Goal: Task Accomplishment & Management: Manage account settings

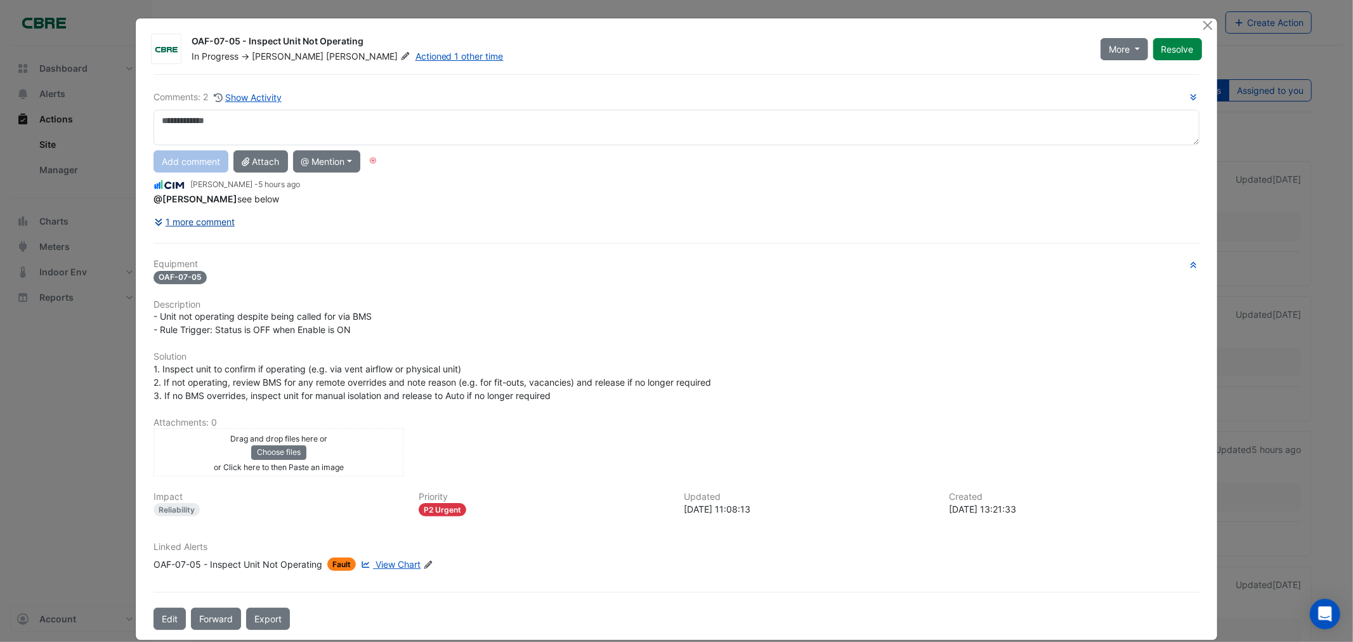
click at [176, 222] on button "1 more comment" at bounding box center [194, 222] width 82 height 22
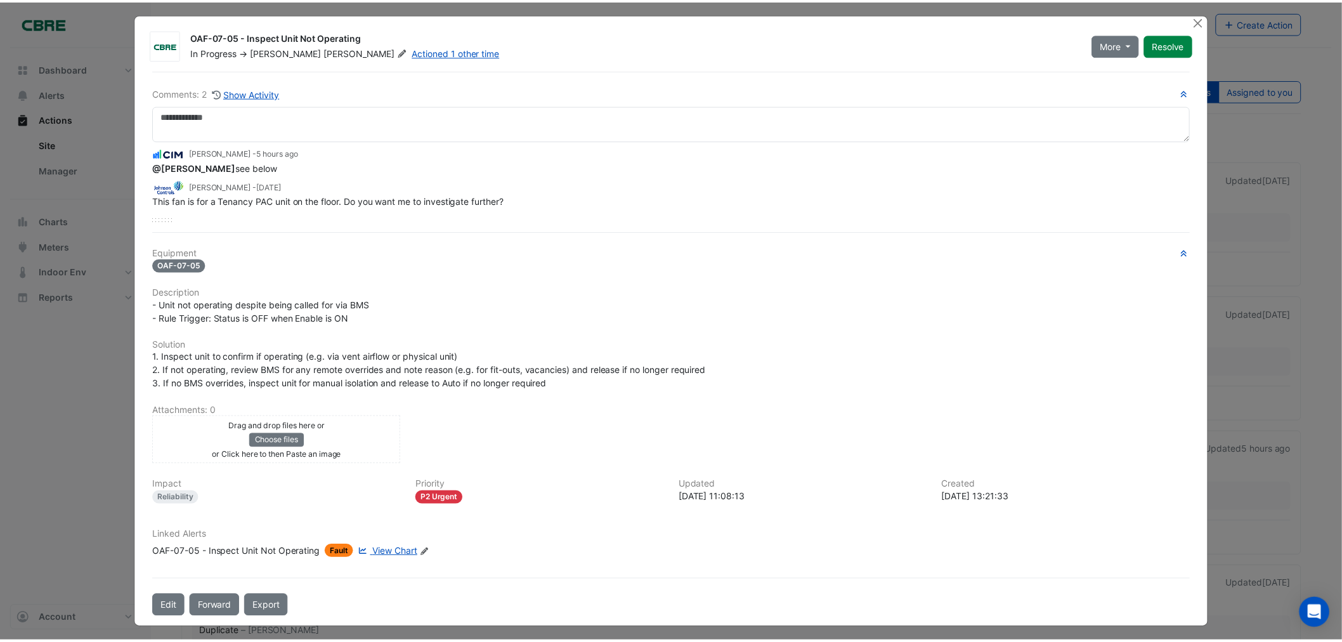
scroll to position [6, 0]
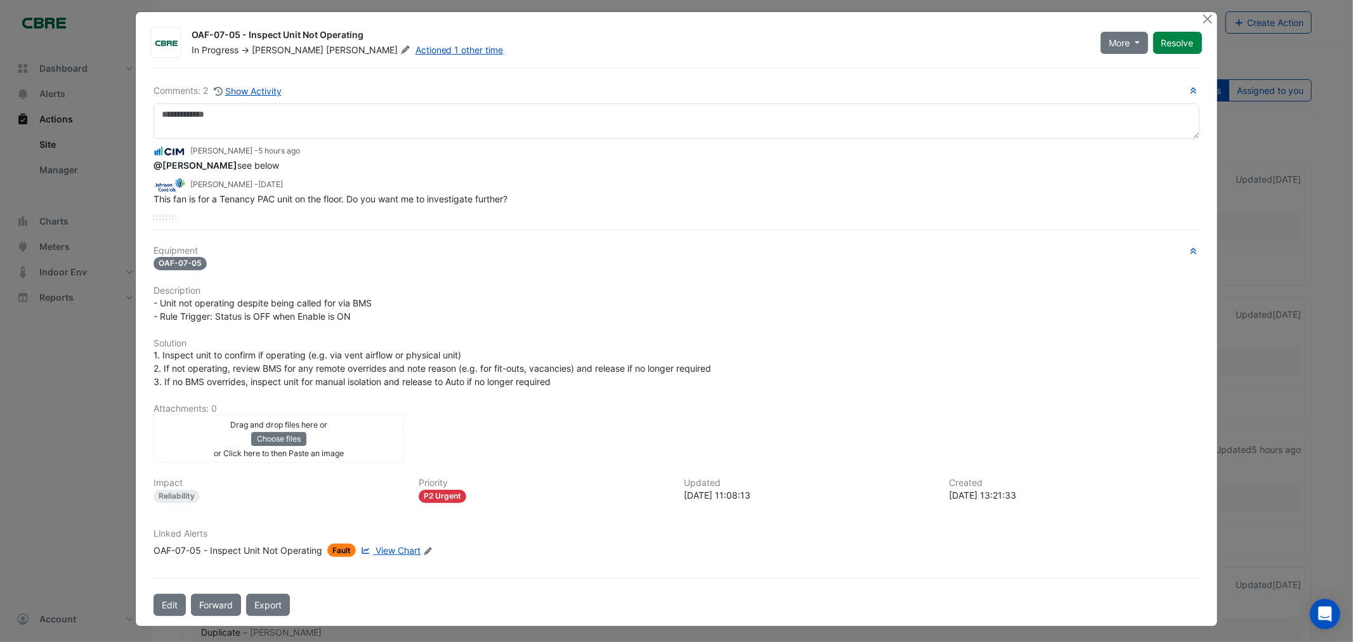
click at [401, 545] on span "View Chart" at bounding box center [397, 550] width 45 height 11
click at [423, 547] on icon "Edit Linked Alerts" at bounding box center [428, 551] width 10 height 8
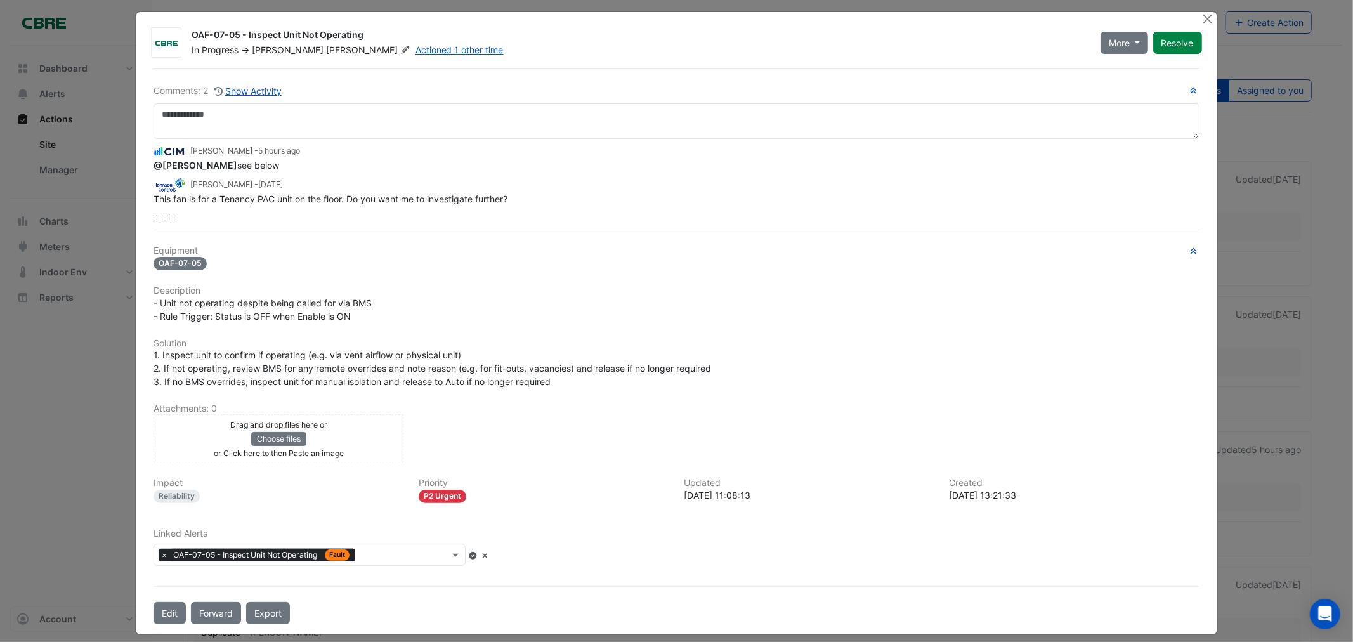
click at [244, 485] on div "Impact Reliability" at bounding box center [278, 490] width 265 height 25
click at [546, 556] on div "Linked Alerts Type to search tickets × OAF-07-05 - Inspect Unit Not Operating F…" at bounding box center [676, 547] width 1060 height 38
drag, startPoint x: 202, startPoint y: 360, endPoint x: 605, endPoint y: 358, distance: 403.3
click at [597, 358] on div "1. Inspect unit to confirm if operating (e.g. via vent airflow or physical unit…" at bounding box center [675, 368] width 1045 height 40
click at [540, 378] on span "1. Inspect unit to confirm if operating (e.g. via vent airflow or physical unit…" at bounding box center [431, 367] width 557 height 37
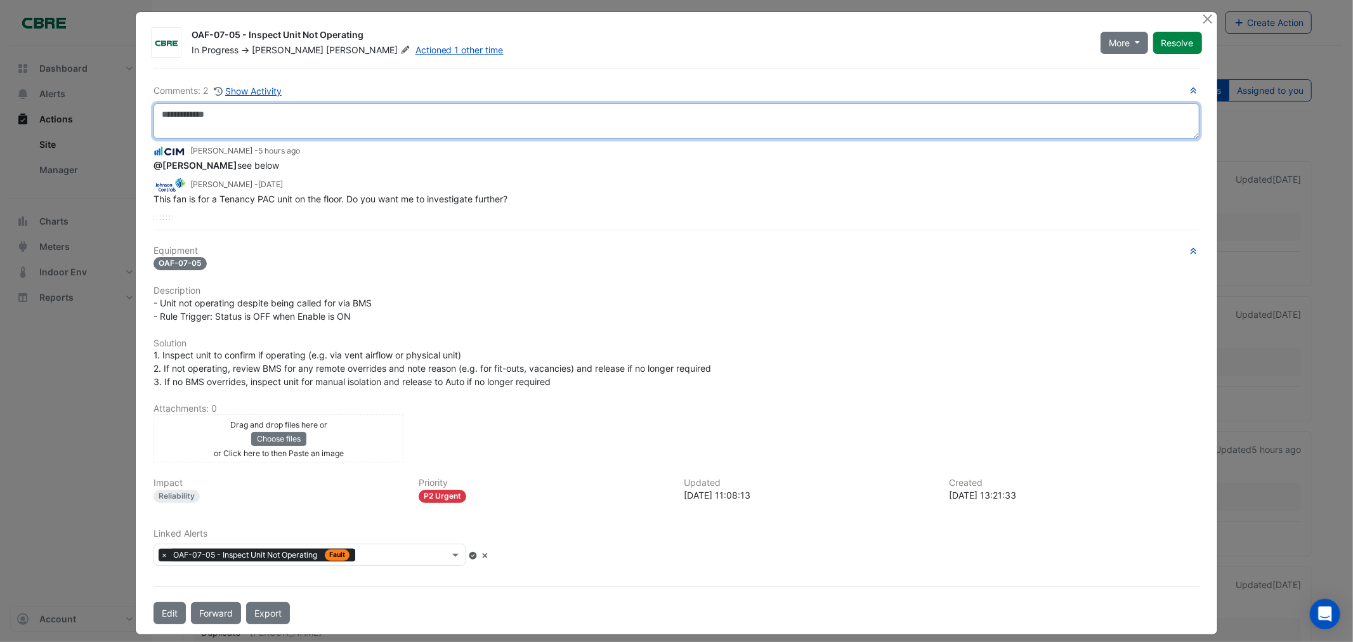
click at [242, 118] on textarea at bounding box center [675, 121] width 1045 height 36
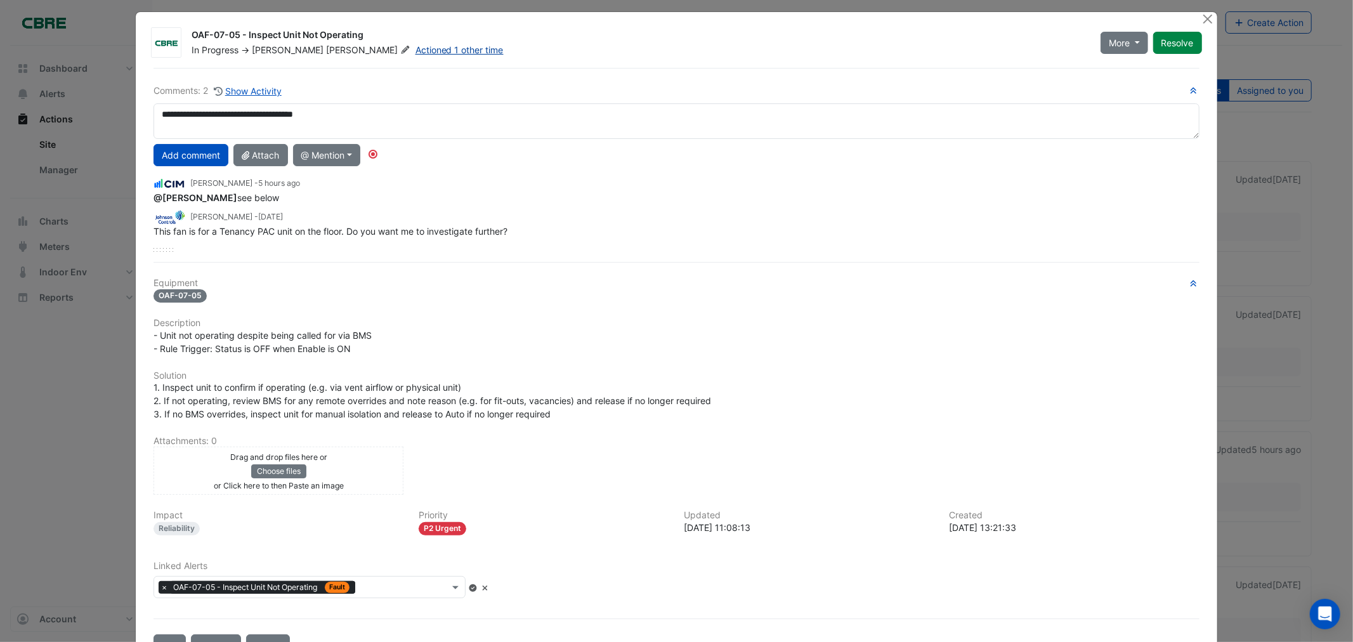
click at [415, 51] on link "Actioned 1 other time" at bounding box center [459, 49] width 88 height 11
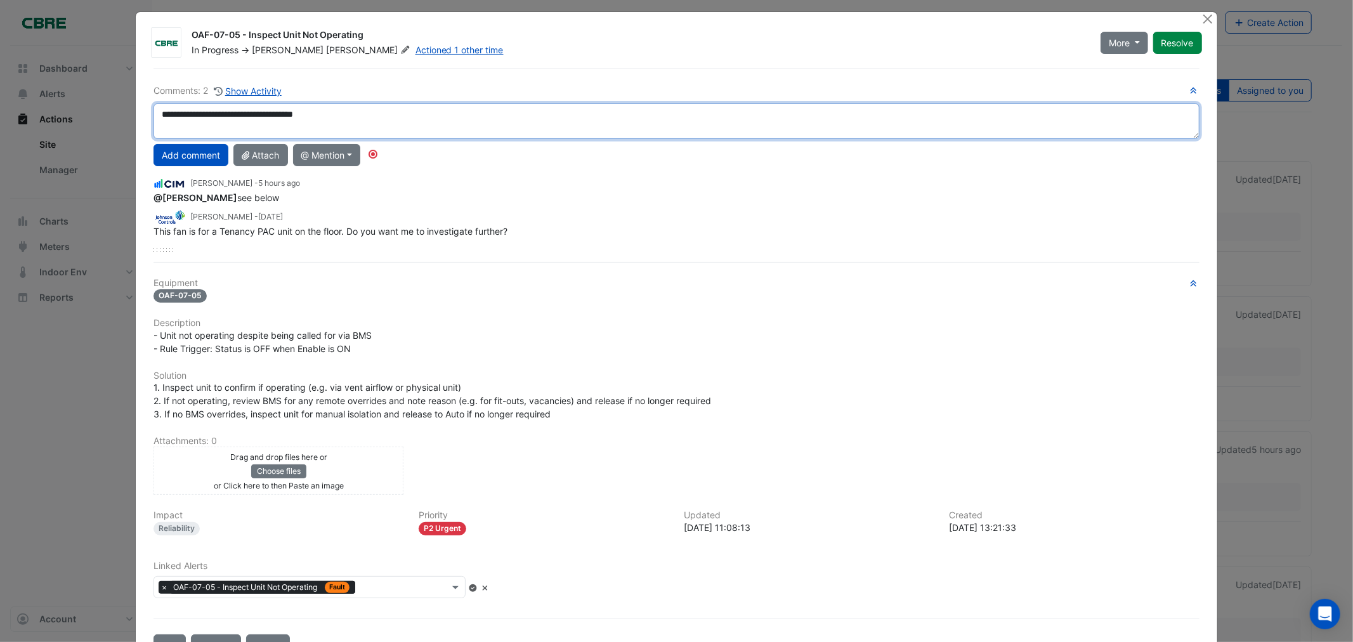
click at [337, 111] on textarea "**********" at bounding box center [675, 121] width 1045 height 36
type textarea "*"
click at [282, 112] on textarea at bounding box center [675, 121] width 1045 height 36
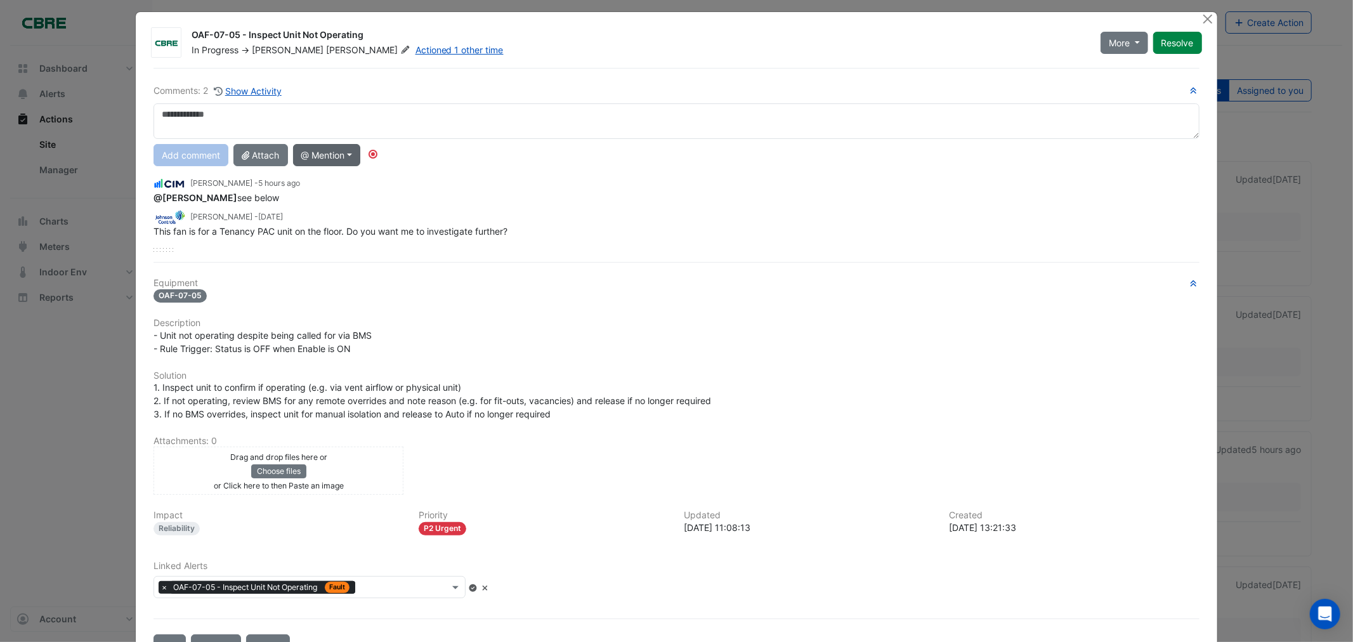
click at [350, 155] on button "@ Mention" at bounding box center [327, 155] width 68 height 22
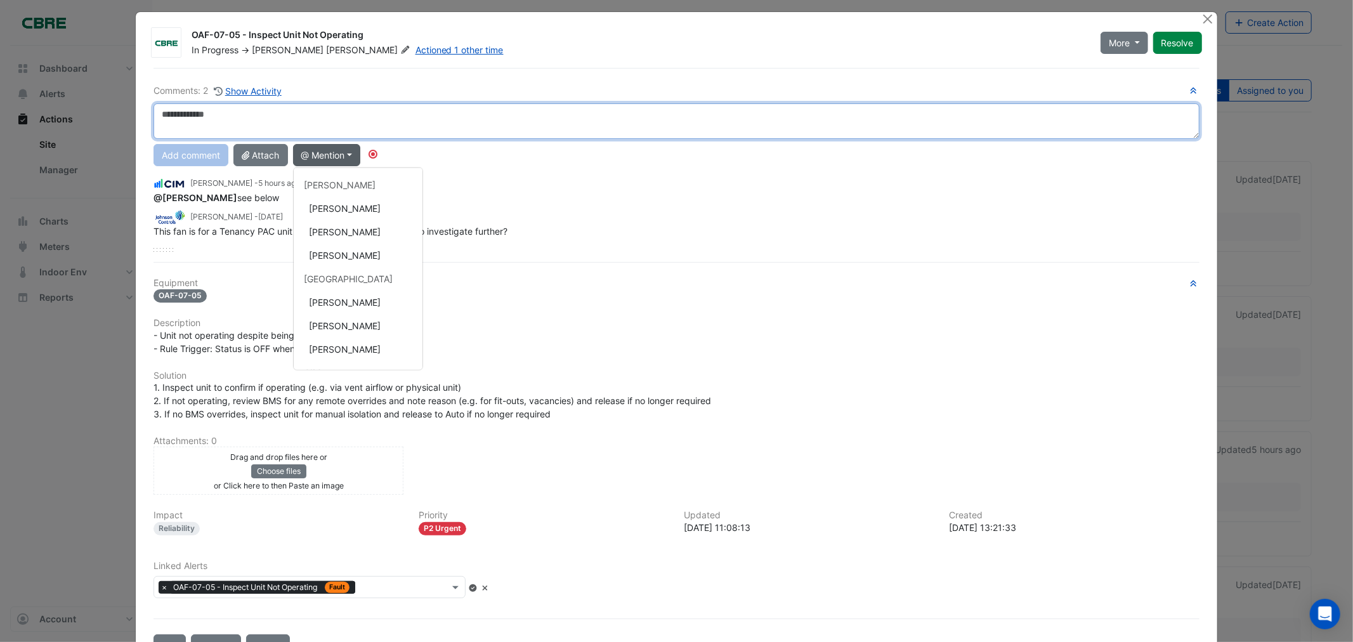
click at [365, 122] on textarea at bounding box center [675, 121] width 1045 height 36
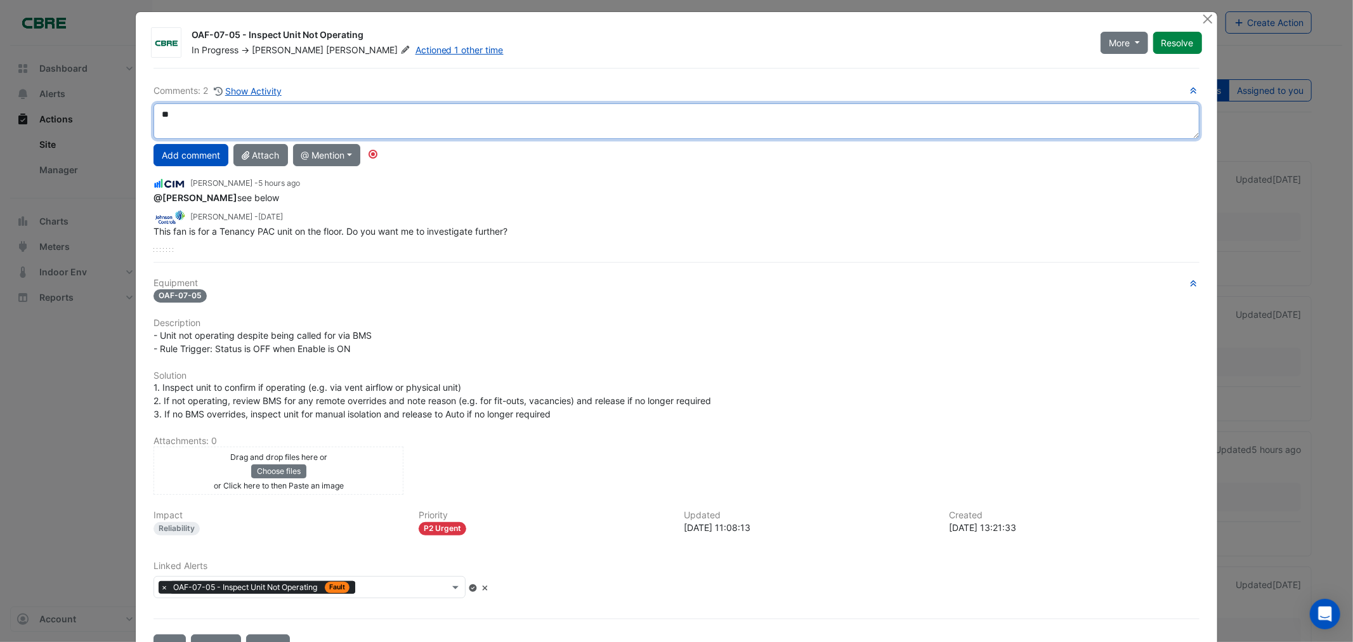
type textarea "*"
click at [207, 162] on div "**********" at bounding box center [675, 168] width 1045 height 168
drag, startPoint x: 597, startPoint y: 112, endPoint x: 394, endPoint y: 110, distance: 202.3
click at [394, 110] on textarea "**********" at bounding box center [675, 121] width 1045 height 36
type textarea "**********"
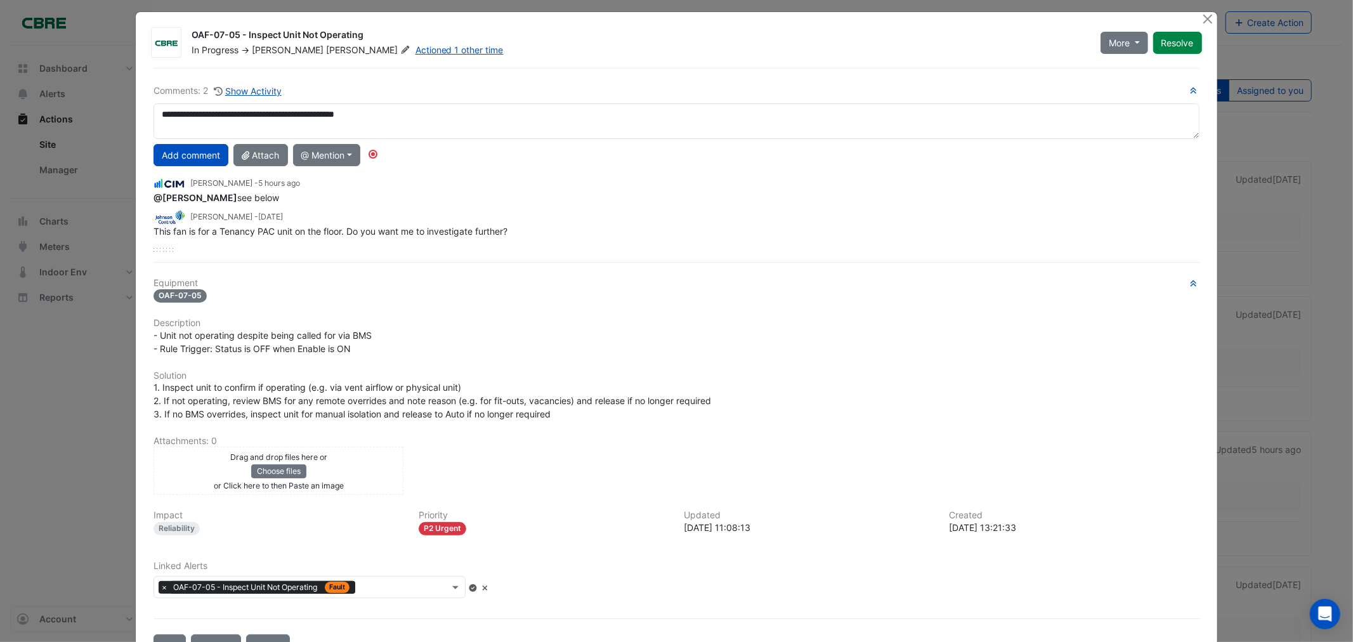
click at [608, 148] on div "Add comment Attach @ Mention AG Coombs Brendan Sadler Darren Horne Rob Porter C…" at bounding box center [676, 155] width 1060 height 22
click at [192, 153] on button "Add comment" at bounding box center [190, 155] width 75 height 22
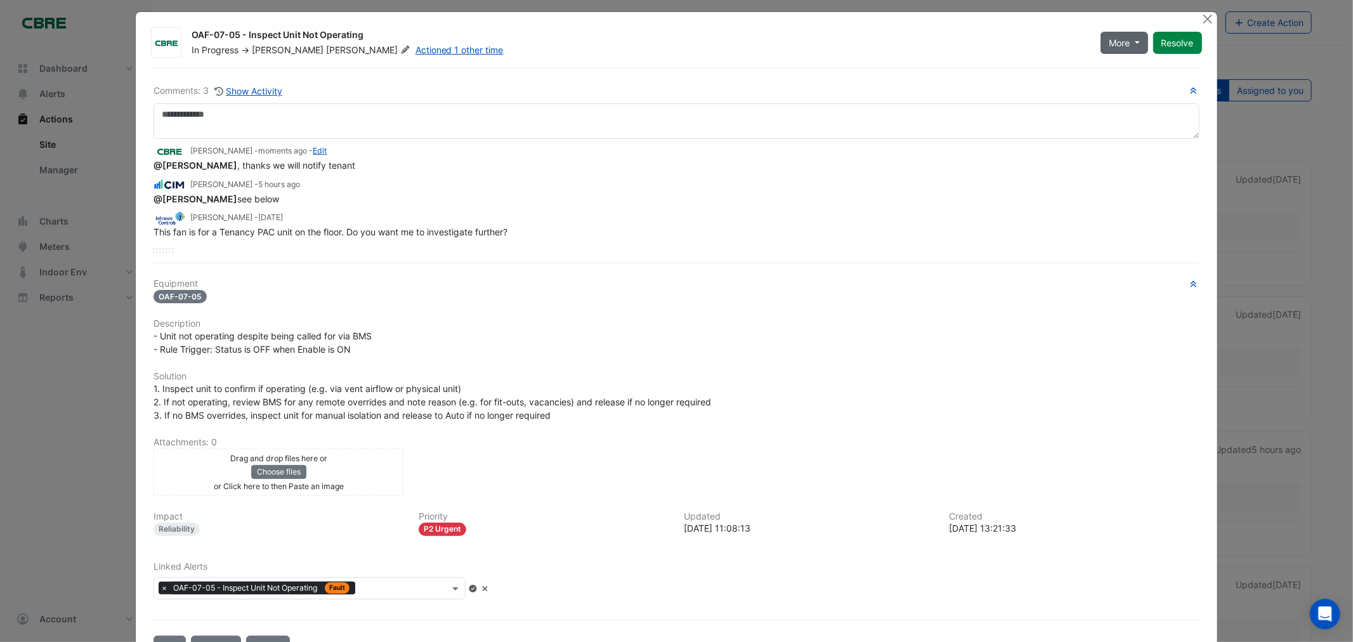
click at [1120, 40] on span "More" at bounding box center [1118, 42] width 21 height 13
click at [1134, 68] on button "On Hold" at bounding box center [1146, 70] width 100 height 18
click at [1204, 18] on button "Close" at bounding box center [1207, 18] width 13 height 13
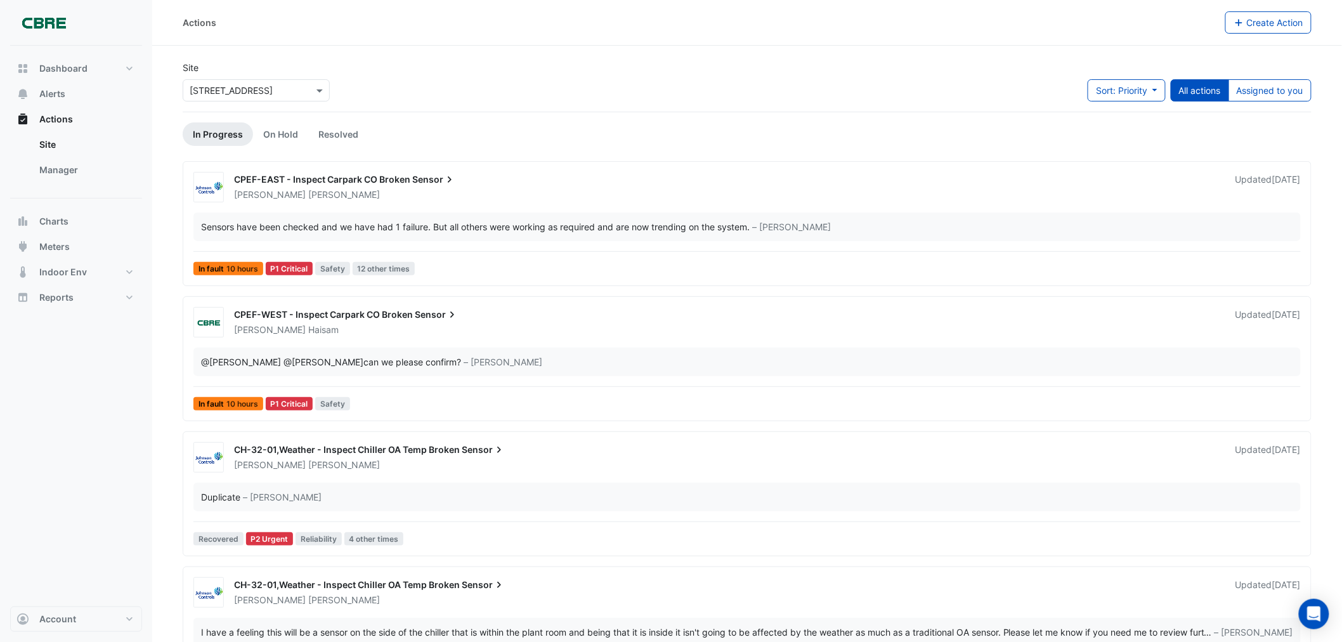
click at [212, 131] on link "In Progress" at bounding box center [218, 133] width 70 height 23
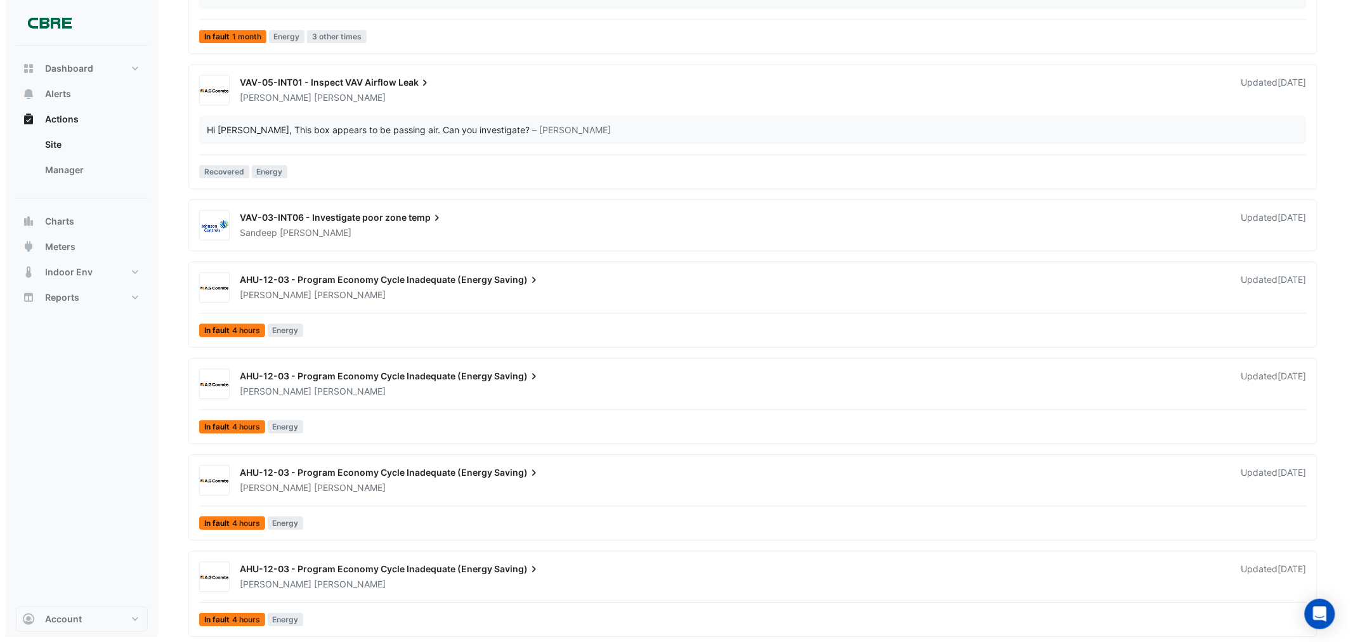
scroll to position [3267, 0]
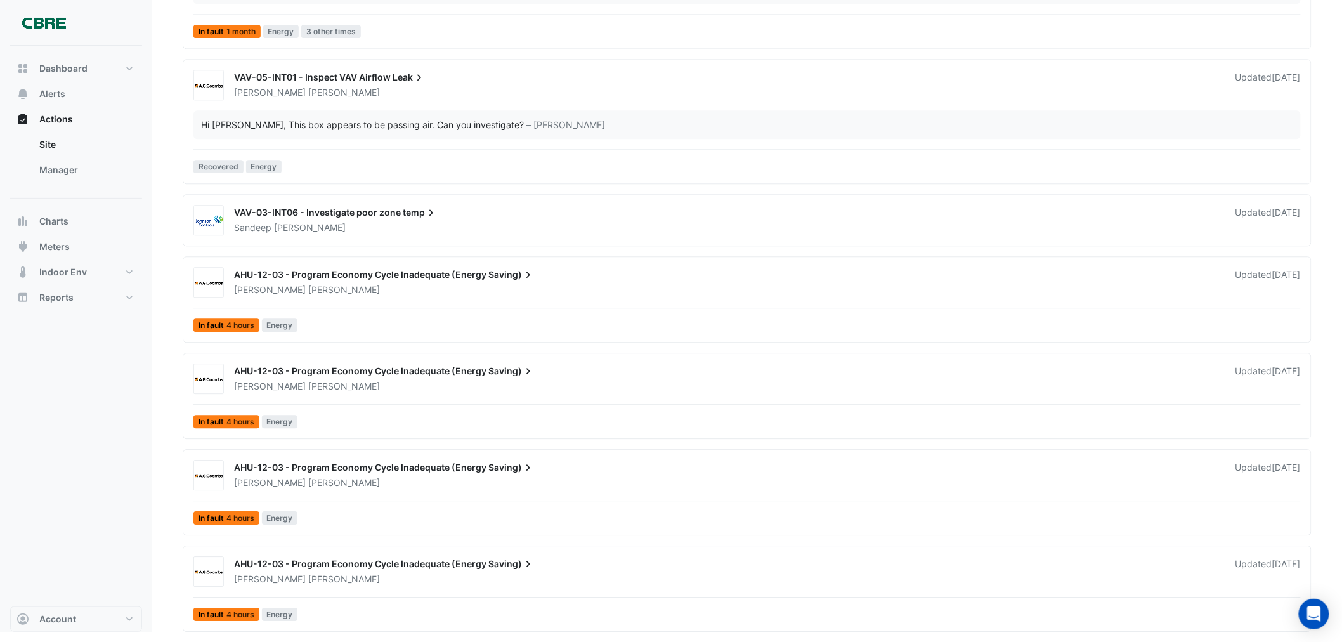
click at [390, 569] on div "AHU-12-03 - Program Economy Cycle Inadequate (Energy Saving)" at bounding box center [727, 564] width 986 height 15
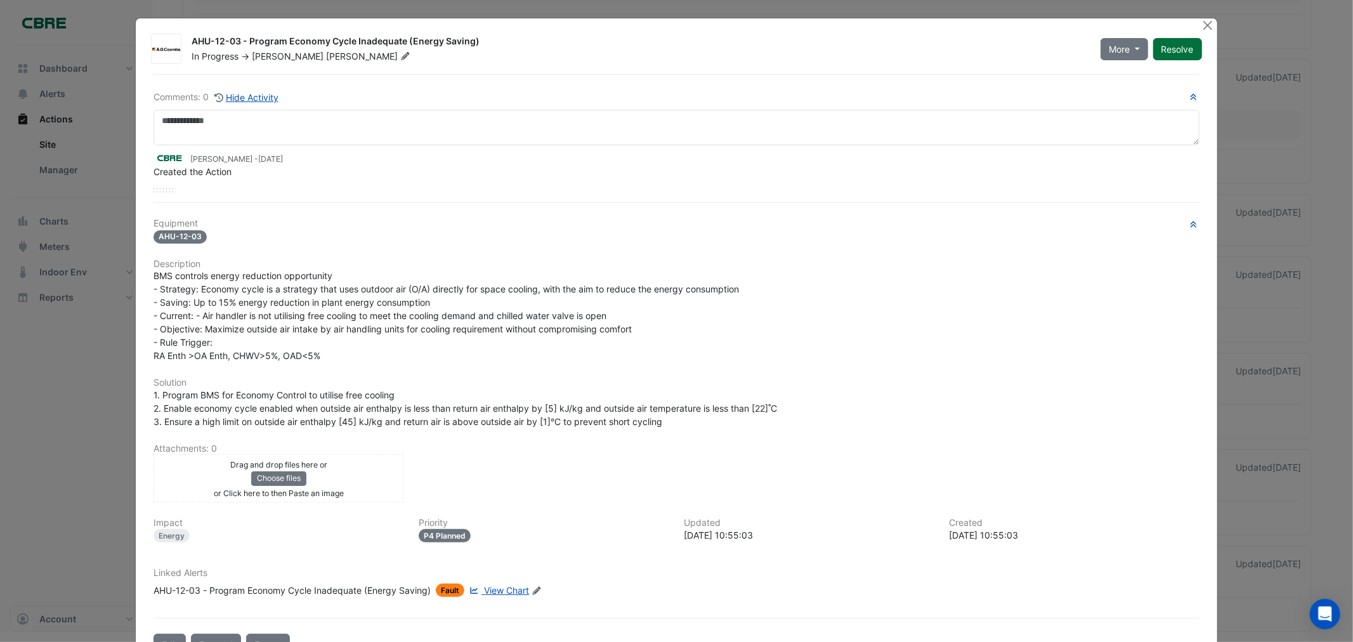
click at [1193, 41] on button "Resolve" at bounding box center [1177, 49] width 49 height 22
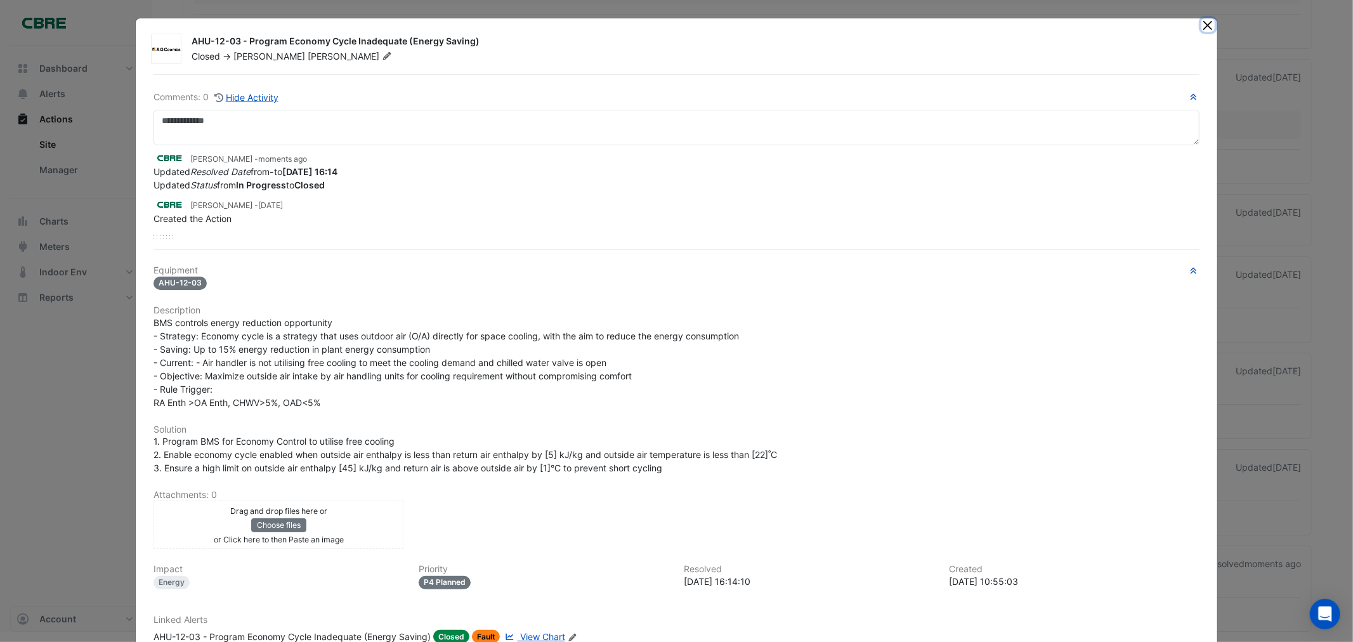
click at [1202, 23] on button "Close" at bounding box center [1207, 24] width 13 height 13
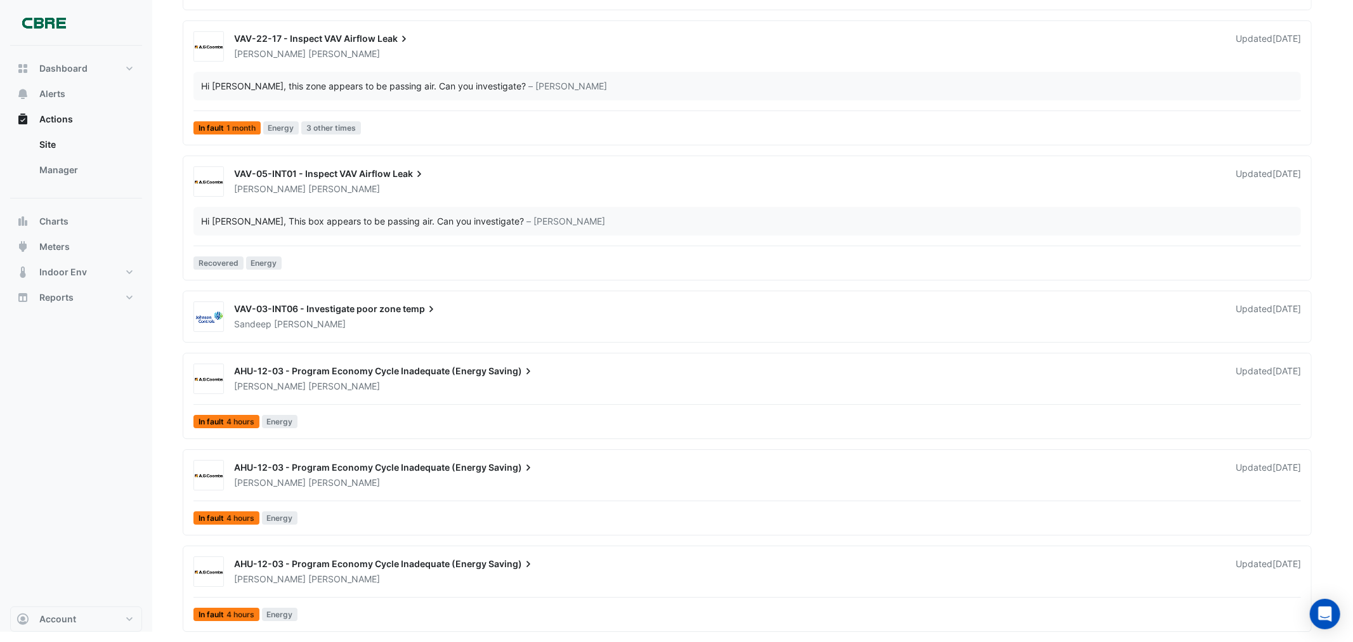
scroll to position [3169, 0]
click at [425, 566] on span "AHU-12-03 - Program Economy Cycle Inadequate (Energy" at bounding box center [360, 563] width 252 height 11
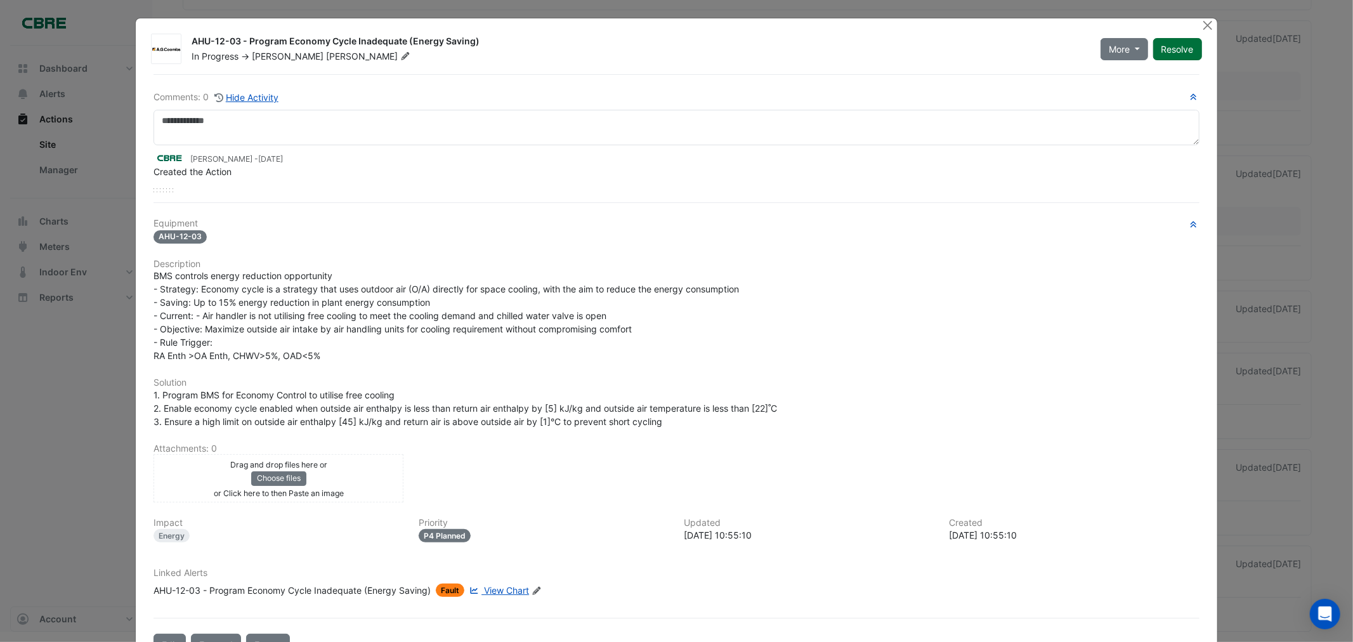
click at [1187, 45] on button "Resolve" at bounding box center [1177, 49] width 49 height 22
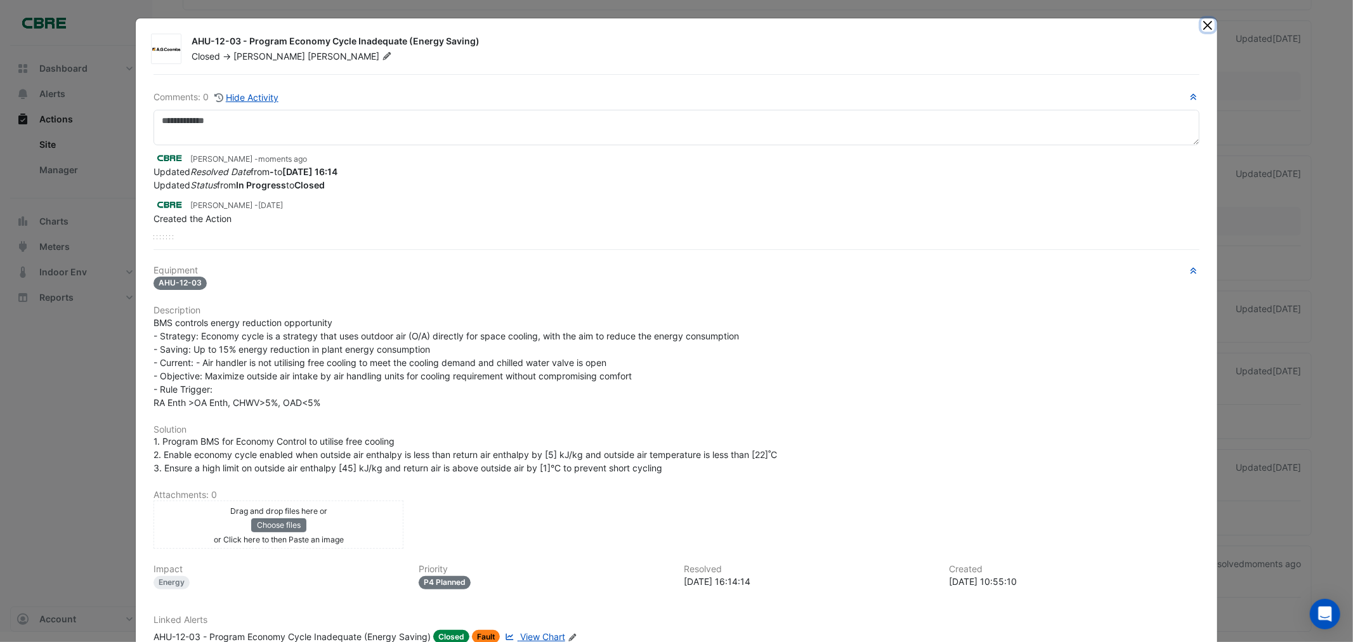
click at [1201, 23] on button "Close" at bounding box center [1207, 24] width 13 height 13
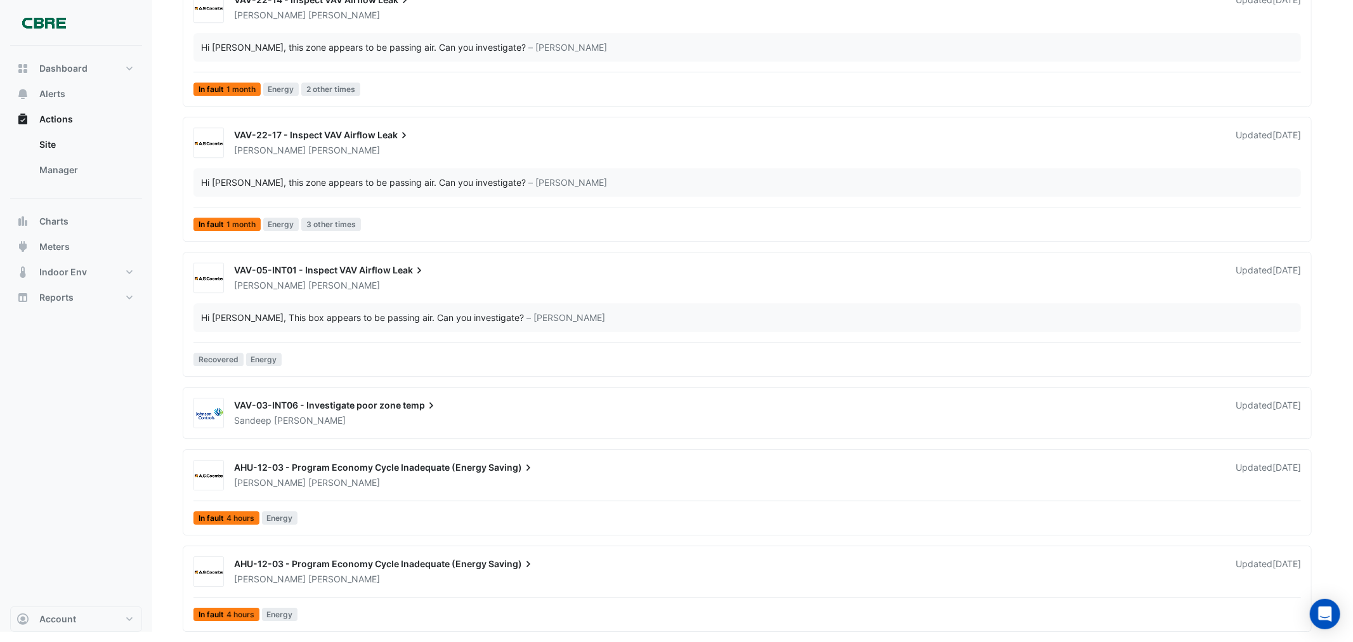
scroll to position [3073, 0]
click at [463, 582] on div "Brendan Sadler" at bounding box center [727, 579] width 989 height 13
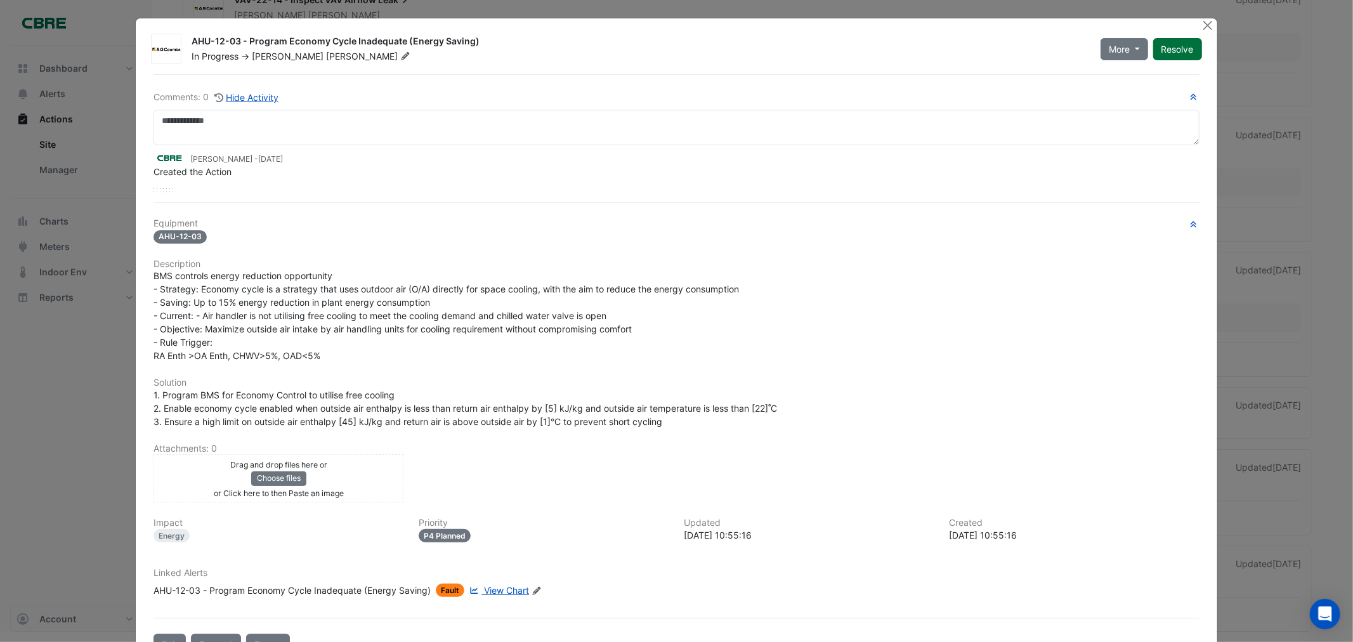
click at [1171, 53] on button "Resolve" at bounding box center [1177, 49] width 49 height 22
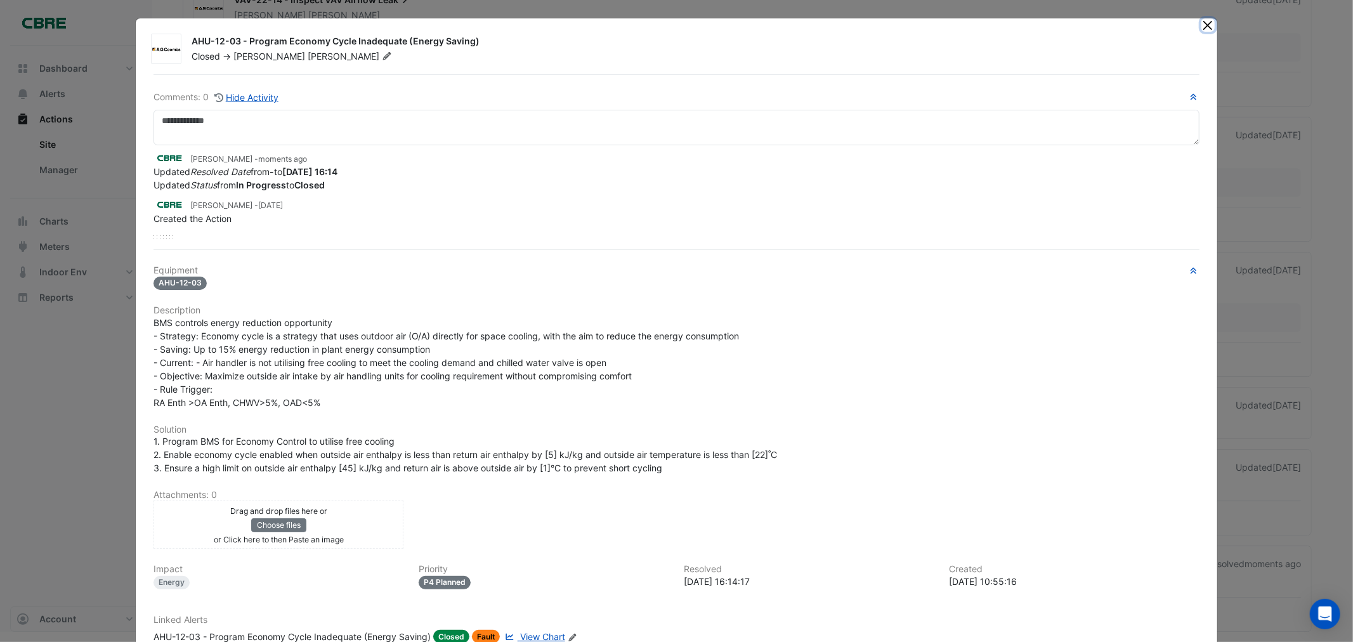
click at [1206, 22] on button "Close" at bounding box center [1207, 24] width 13 height 13
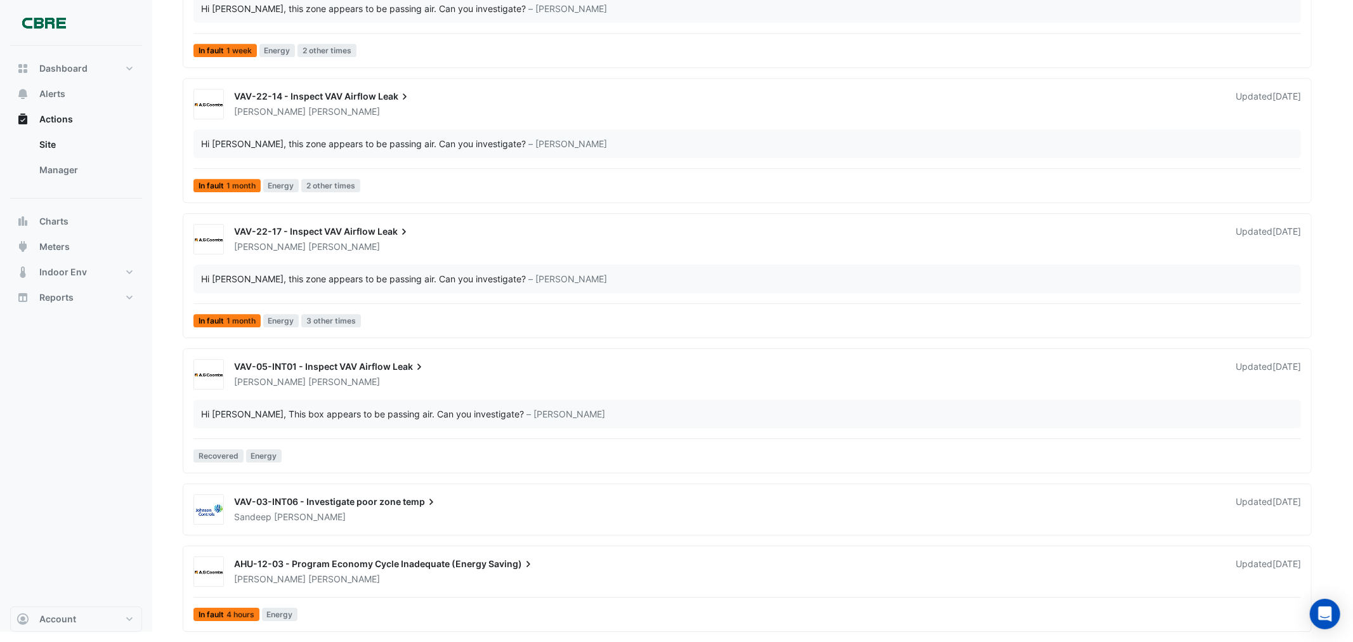
scroll to position [2977, 0]
click at [511, 563] on span "Saving)" at bounding box center [511, 563] width 46 height 13
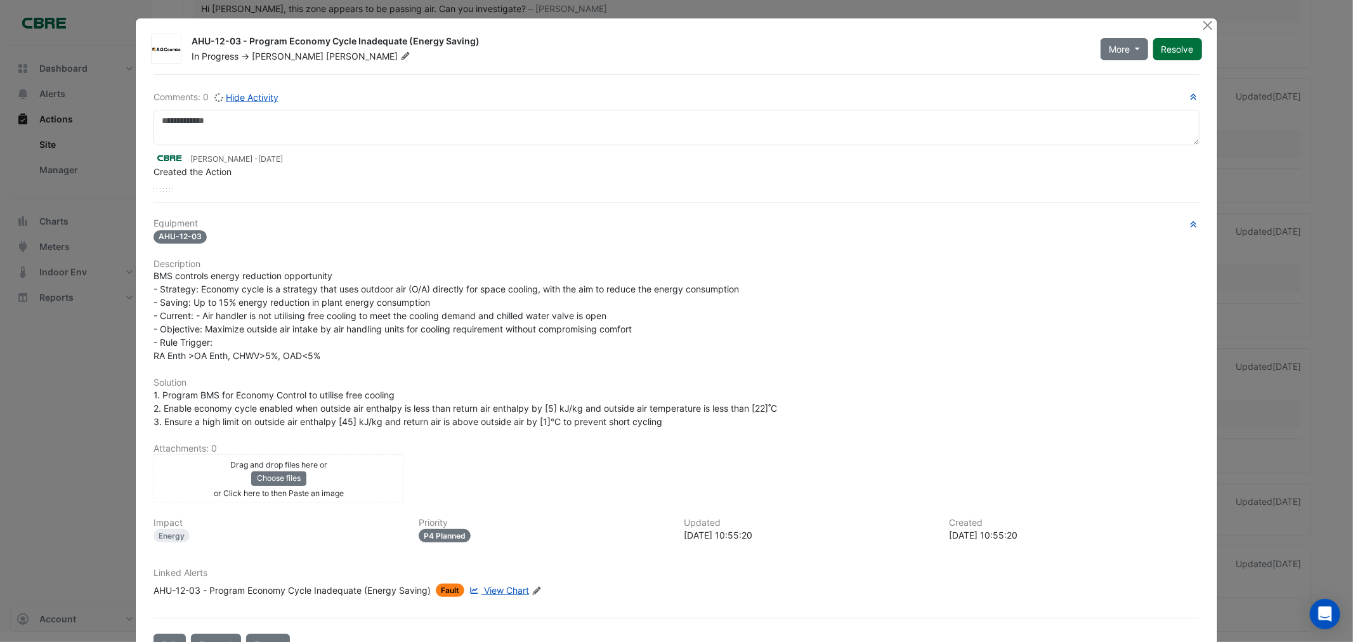
click at [1190, 48] on button "Resolve" at bounding box center [1177, 49] width 49 height 22
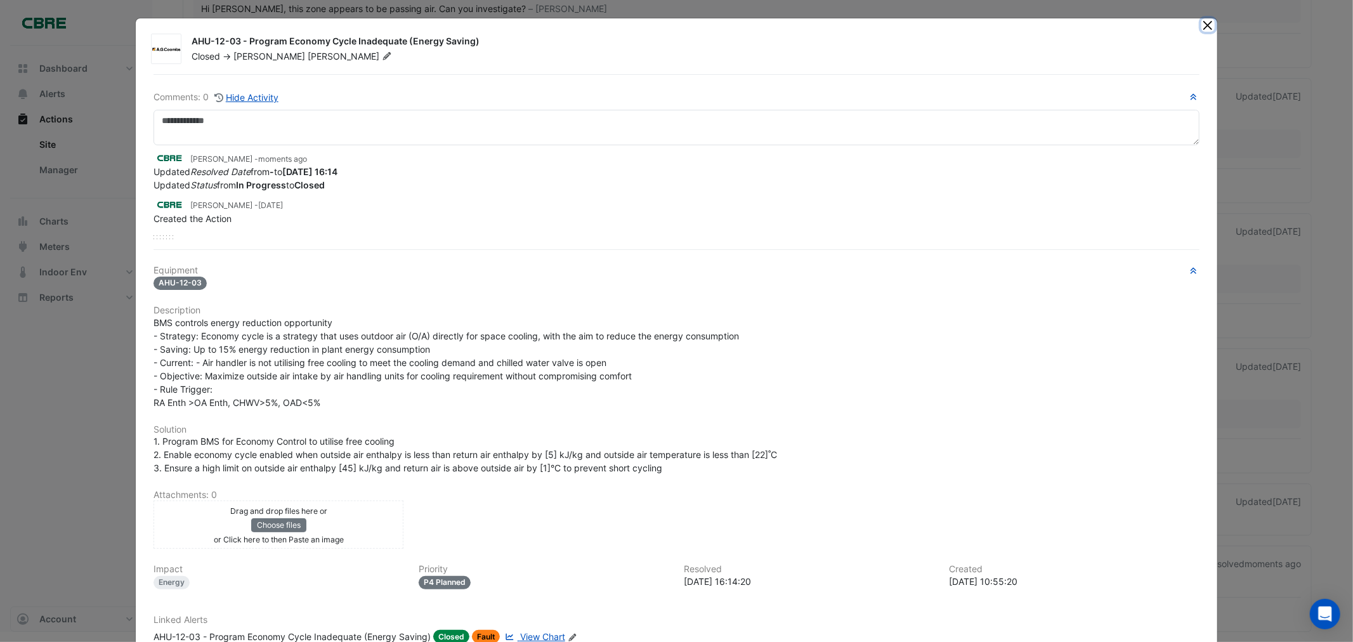
click at [1201, 25] on button "Close" at bounding box center [1207, 24] width 13 height 13
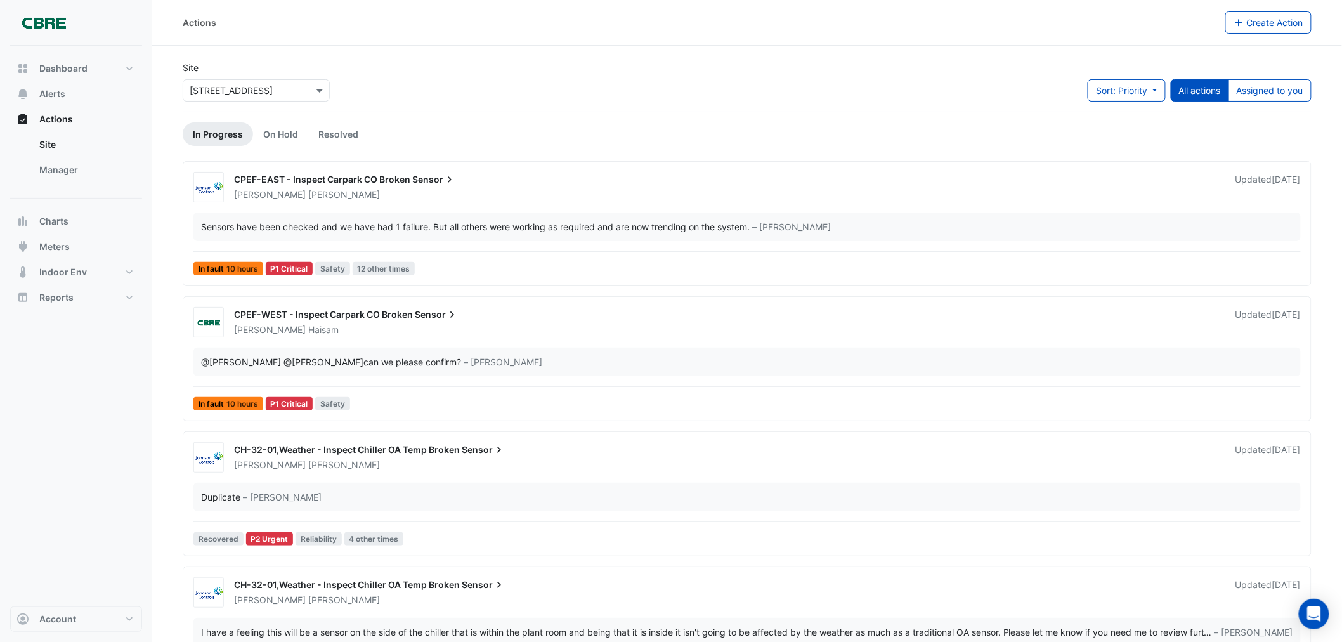
click at [370, 315] on span "CPEF-WEST - Inspect Carpark CO Broken" at bounding box center [323, 314] width 179 height 11
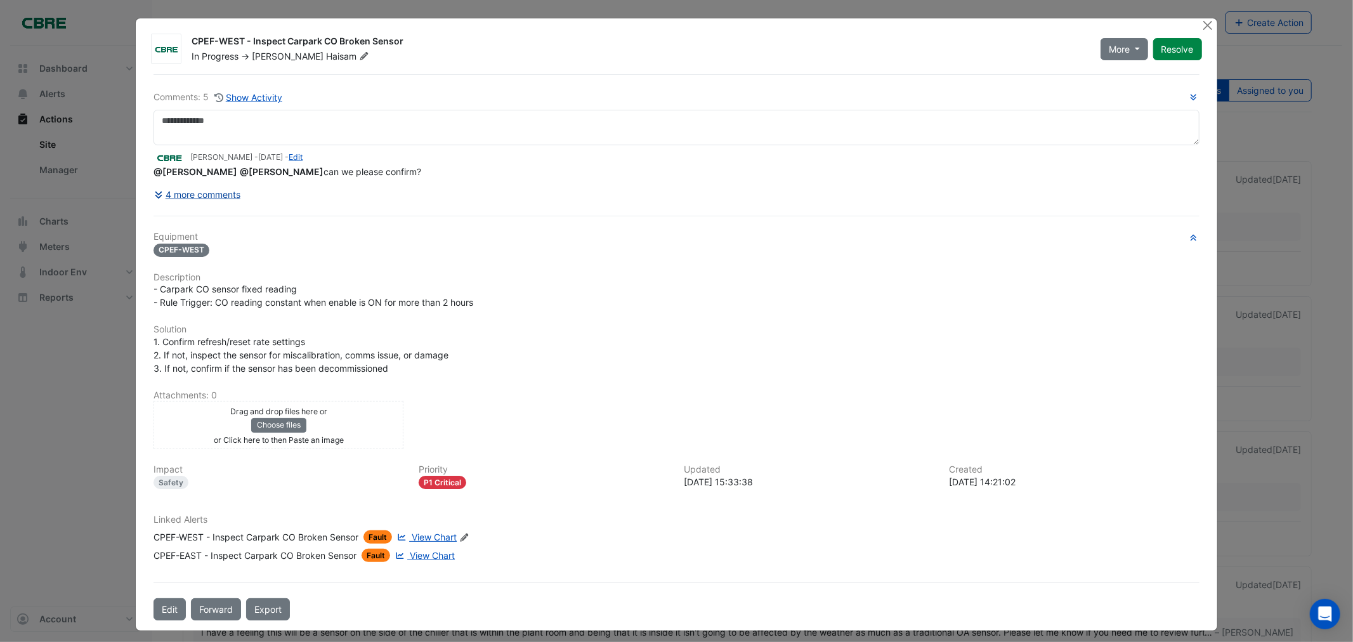
click at [205, 193] on button "4 more comments" at bounding box center [197, 194] width 88 height 22
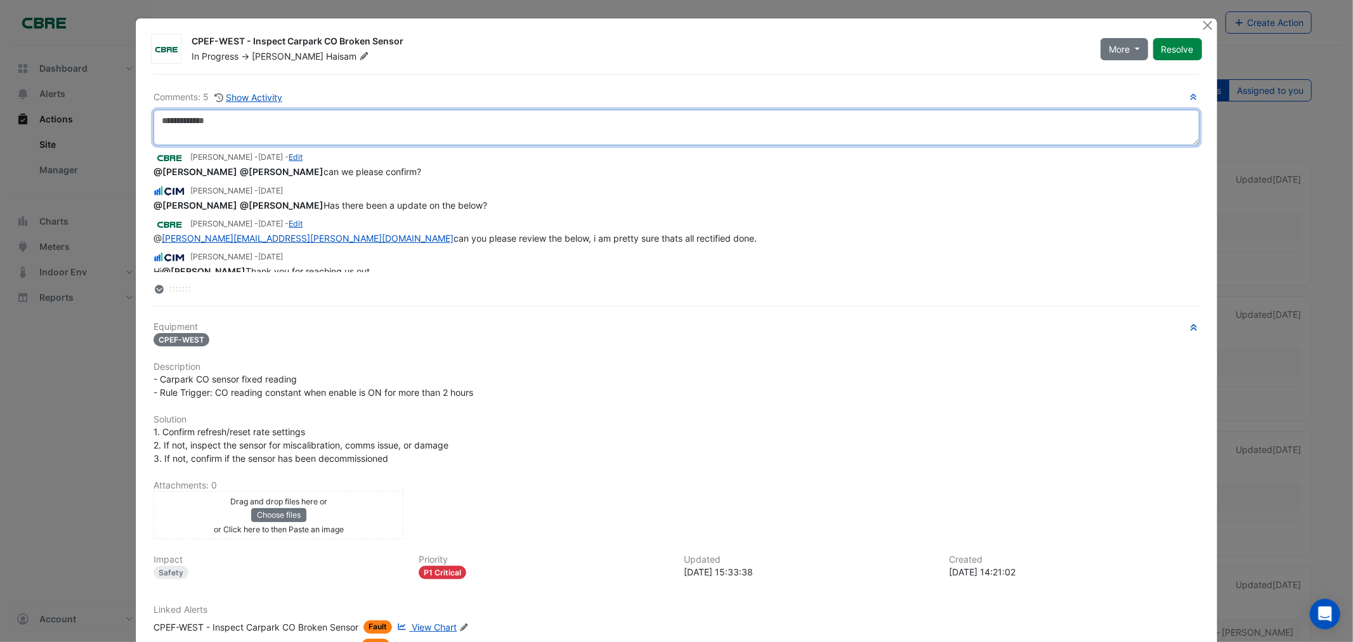
click at [472, 127] on textarea at bounding box center [675, 128] width 1045 height 36
click at [252, 134] on textarea at bounding box center [675, 128] width 1045 height 36
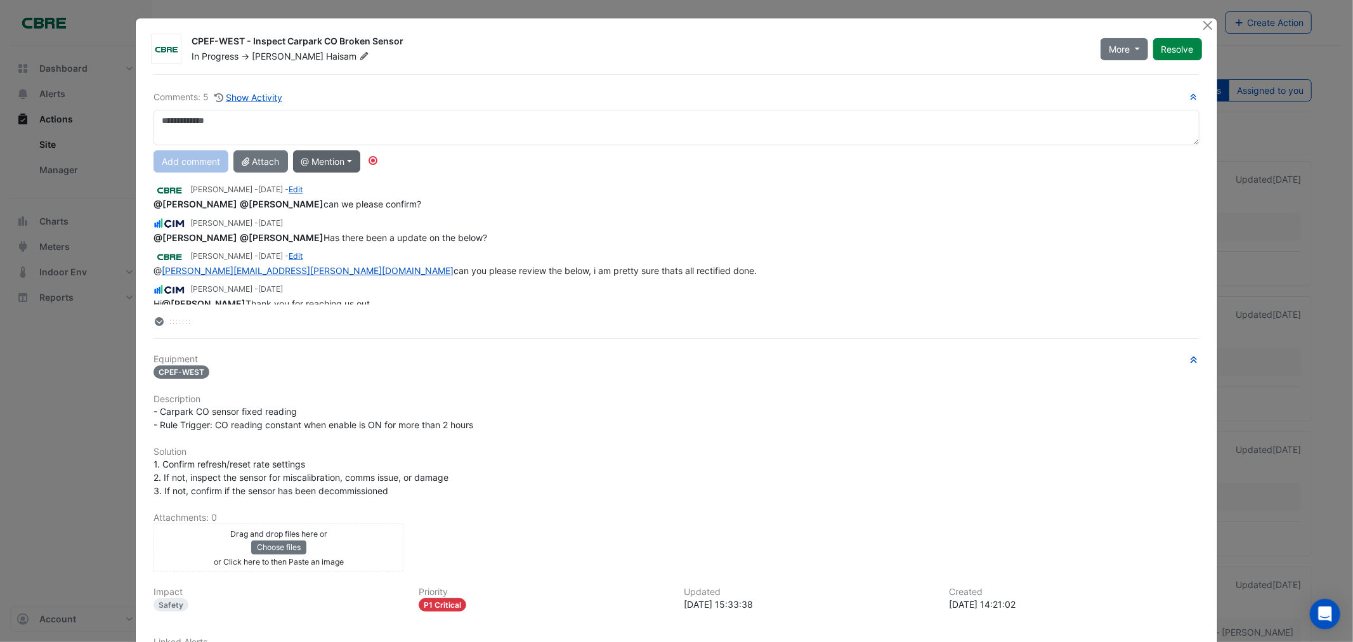
click at [325, 160] on button "@ Mention" at bounding box center [327, 161] width 68 height 22
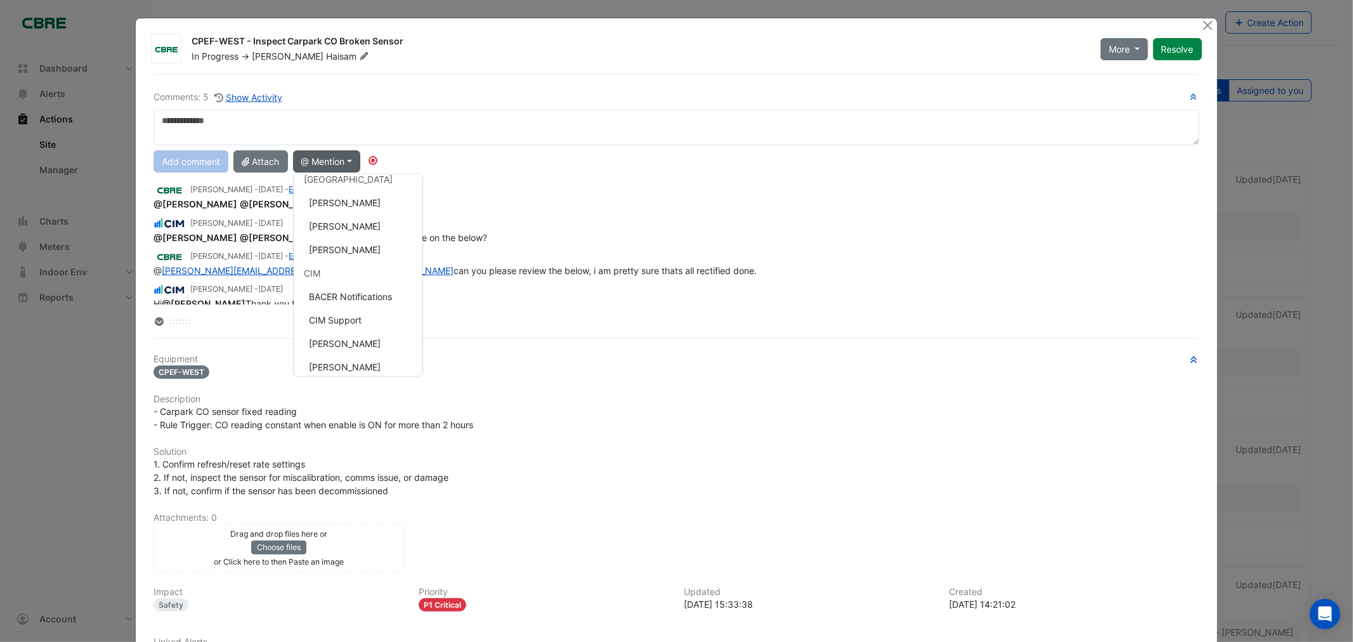
scroll to position [183, 0]
click at [347, 267] on button "[PERSON_NAME]" at bounding box center [358, 266] width 129 height 23
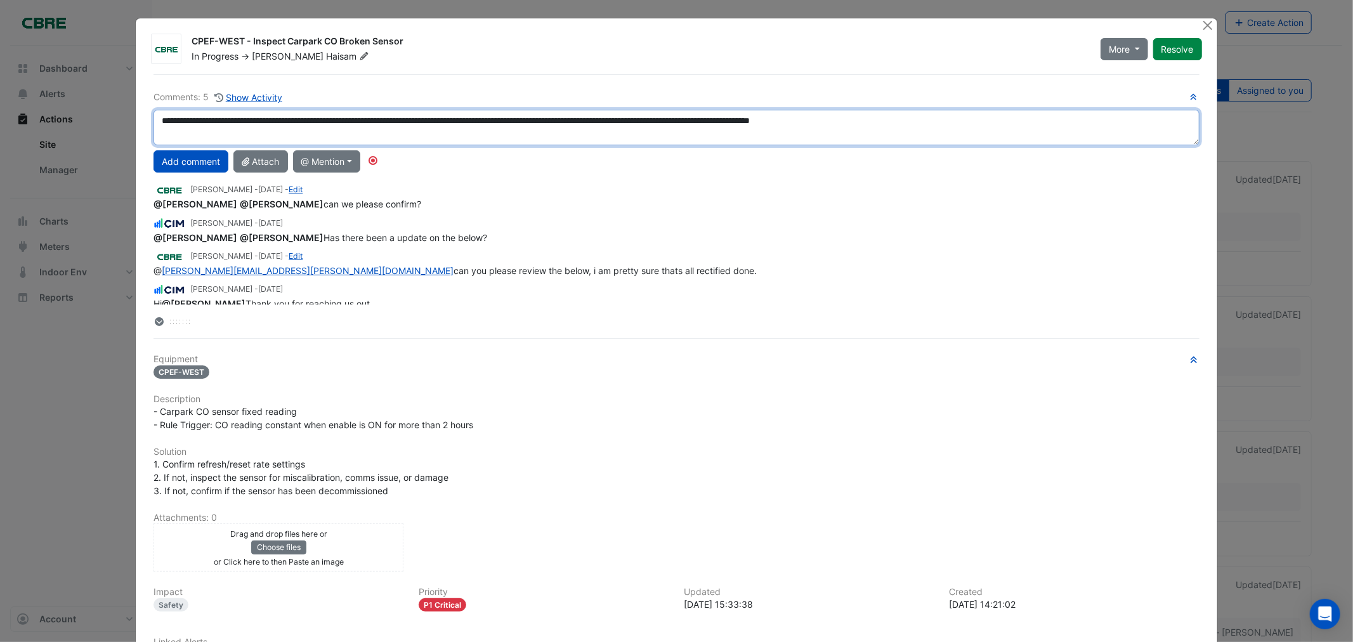
drag, startPoint x: 935, startPoint y: 114, endPoint x: 940, endPoint y: 122, distance: 10.0
click at [926, 122] on textarea "**********" at bounding box center [675, 128] width 1045 height 36
drag, startPoint x: 952, startPoint y: 122, endPoint x: 930, endPoint y: 122, distance: 22.2
click at [930, 122] on textarea "**********" at bounding box center [675, 128] width 1045 height 36
click at [971, 123] on textarea "**********" at bounding box center [675, 128] width 1045 height 36
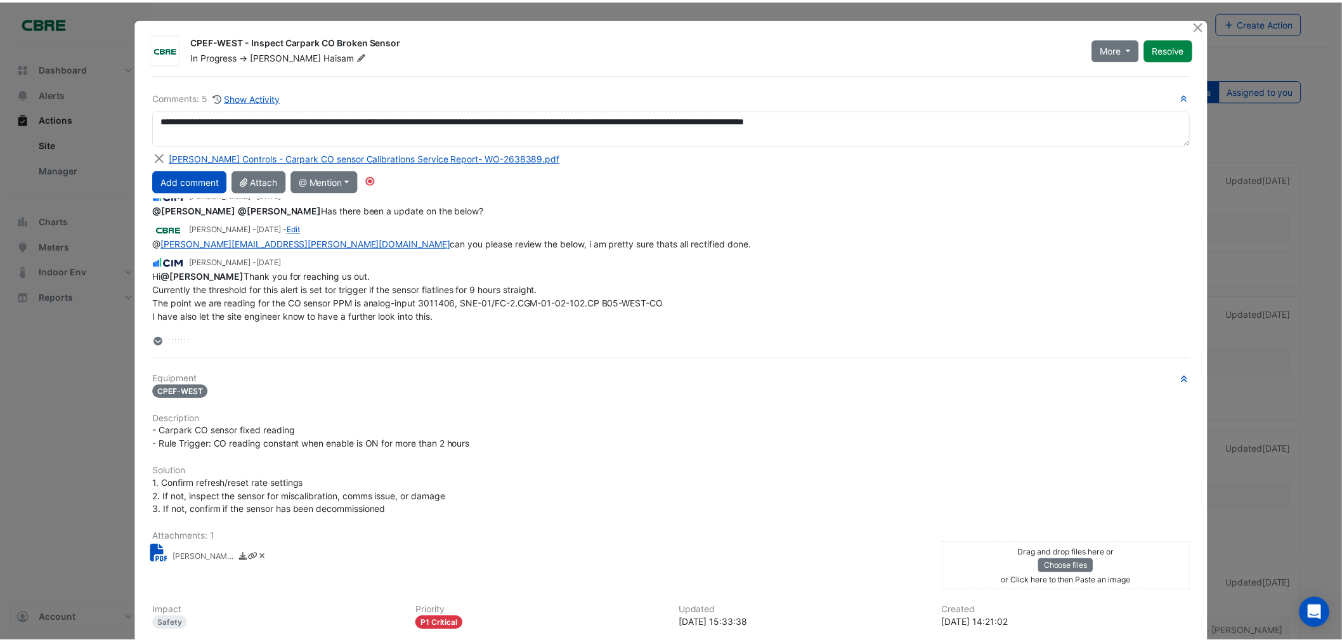
scroll to position [0, 0]
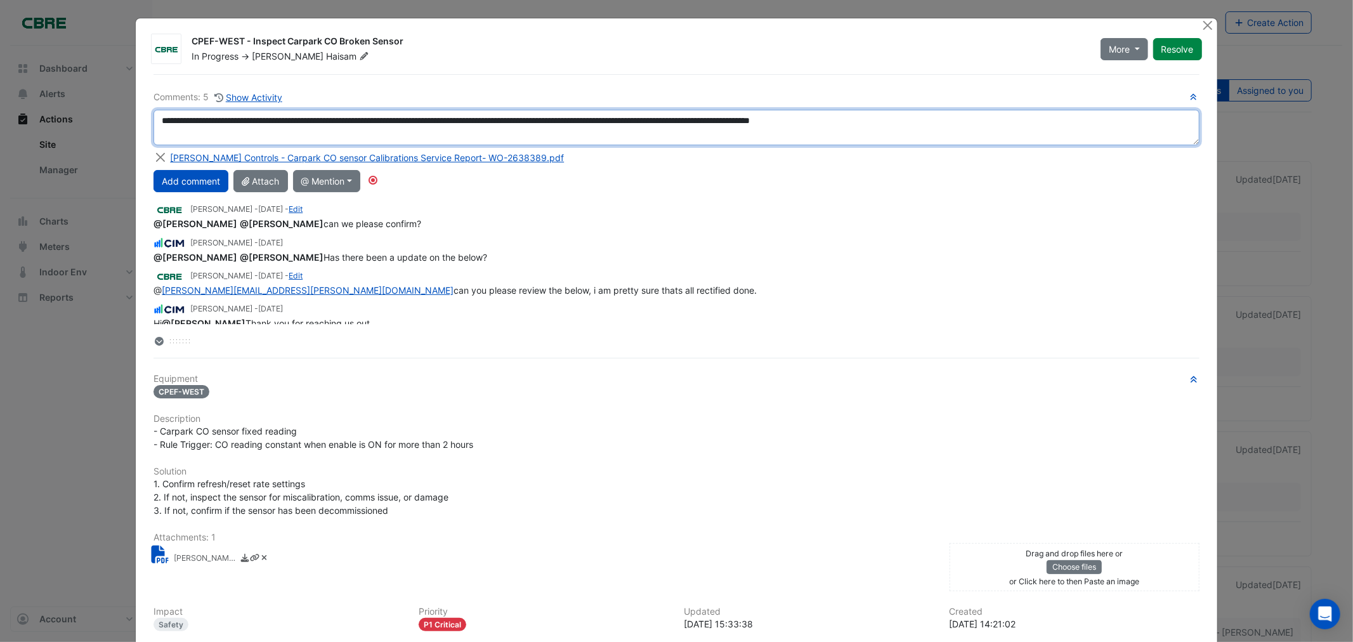
click at [986, 119] on textarea "**********" at bounding box center [675, 128] width 1045 height 36
type textarea "**********"
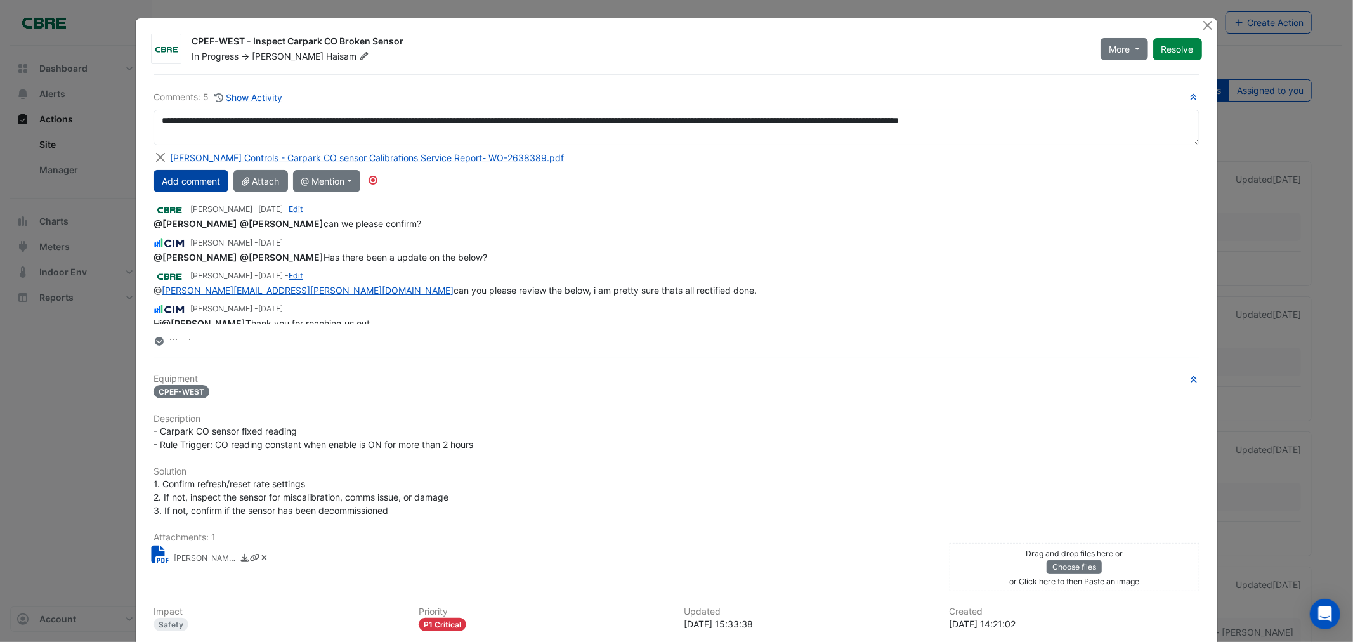
click at [174, 178] on button "Add comment" at bounding box center [190, 181] width 75 height 22
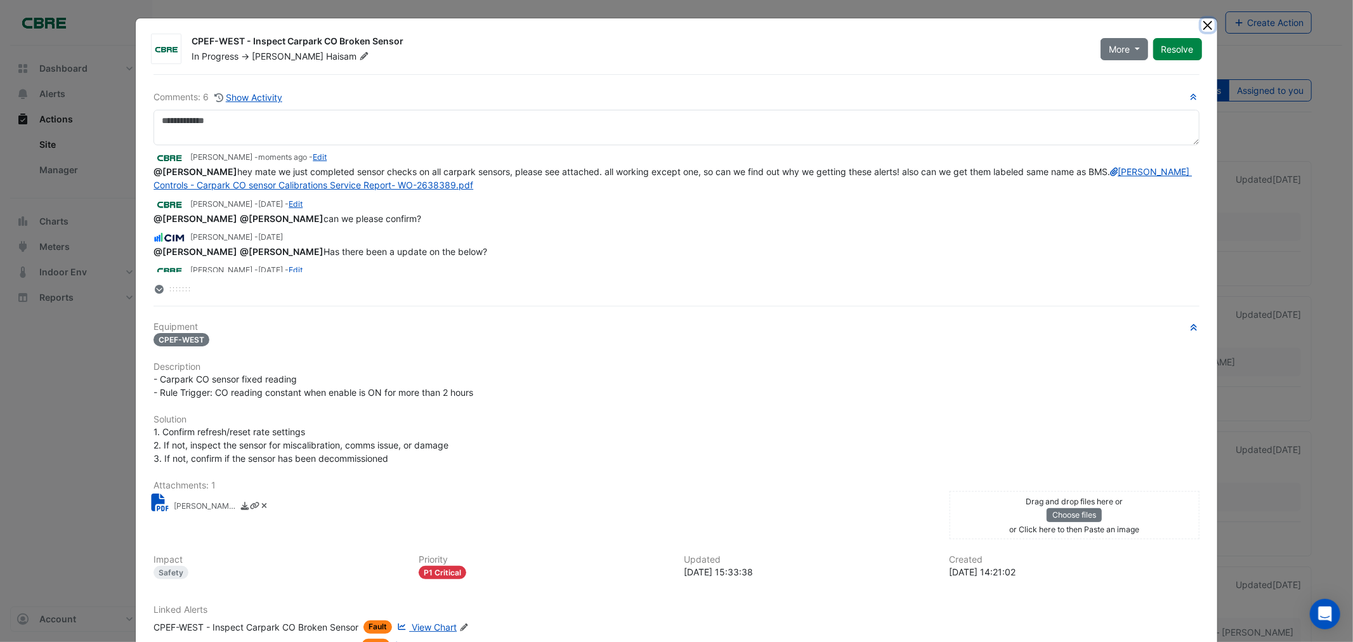
click at [1201, 23] on button "Close" at bounding box center [1207, 24] width 13 height 13
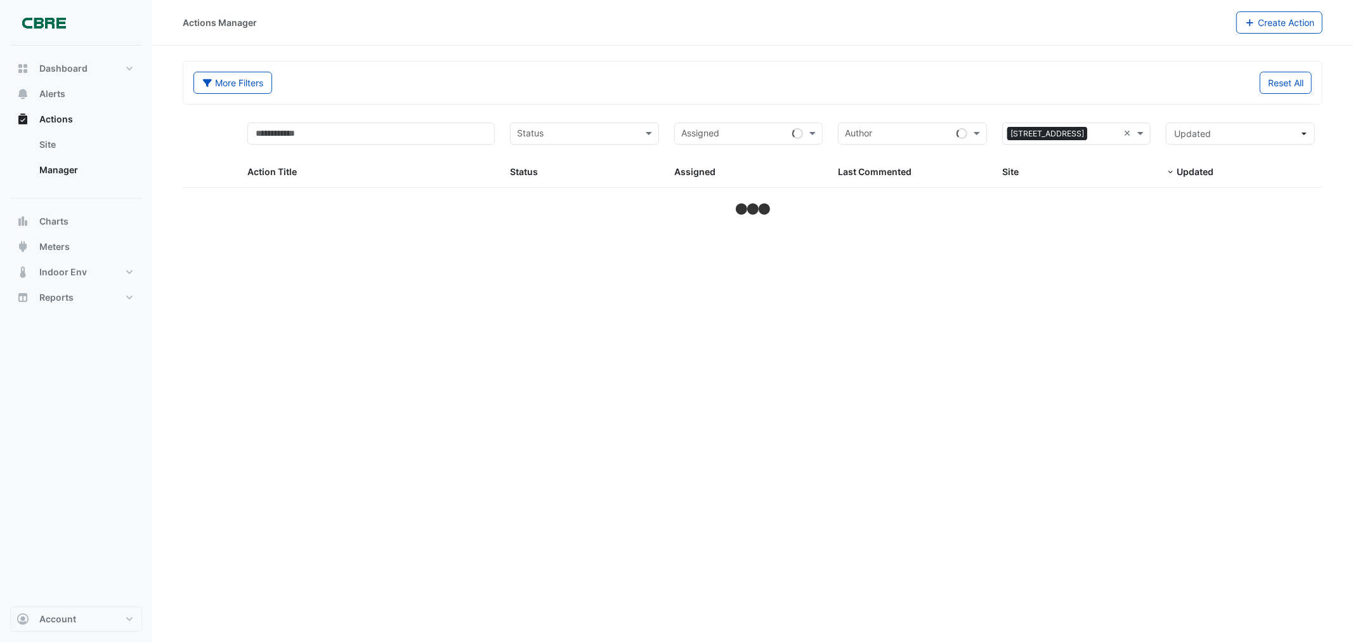
select select "***"
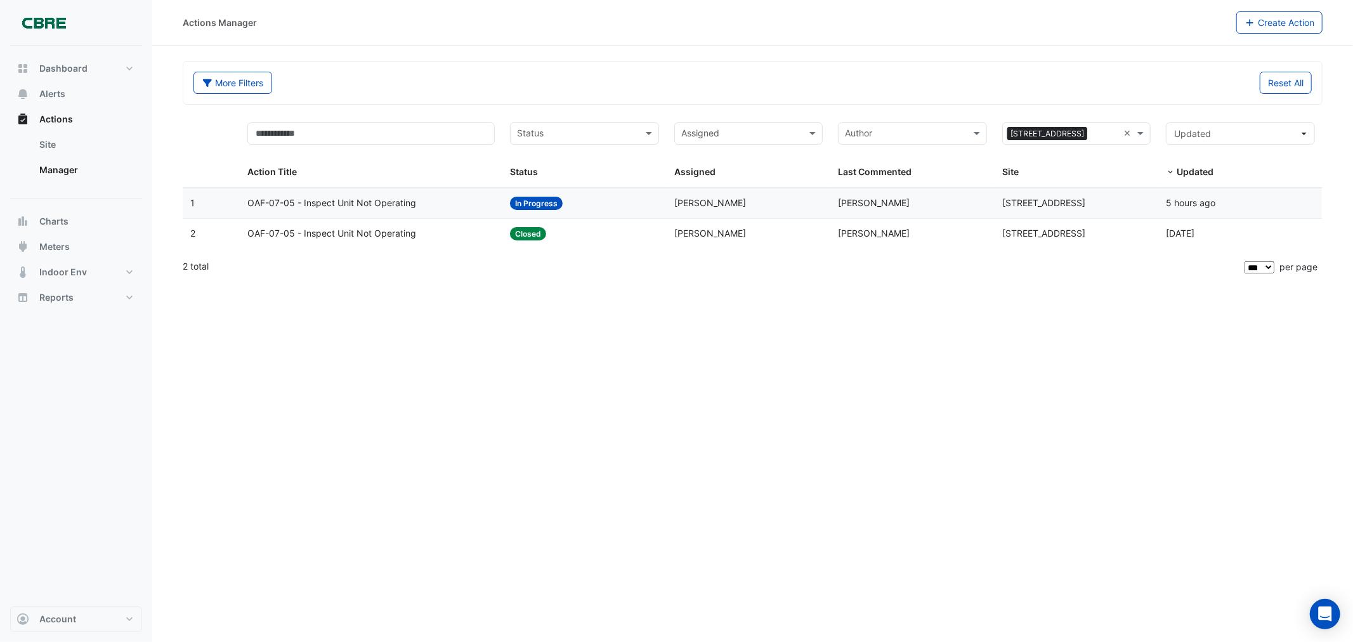
click at [382, 235] on span "OAF-07-05 - Inspect Unit Not Operating" at bounding box center [331, 233] width 169 height 15
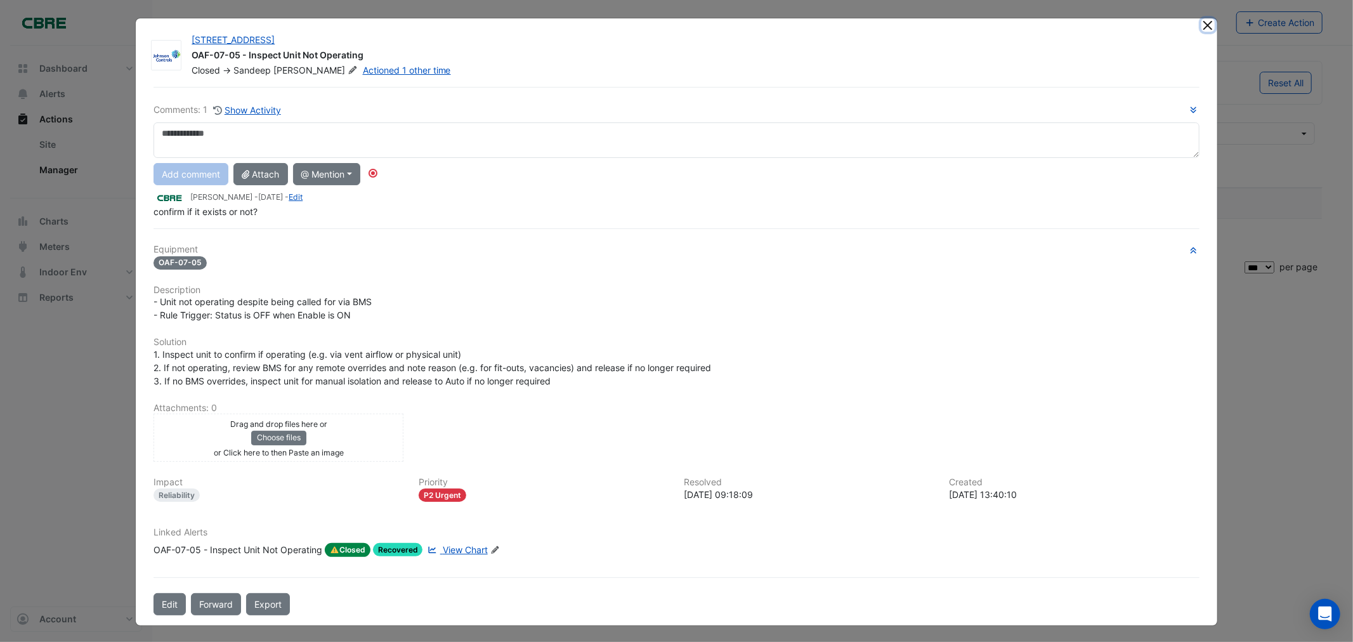
click at [1201, 22] on button "Close" at bounding box center [1207, 24] width 13 height 13
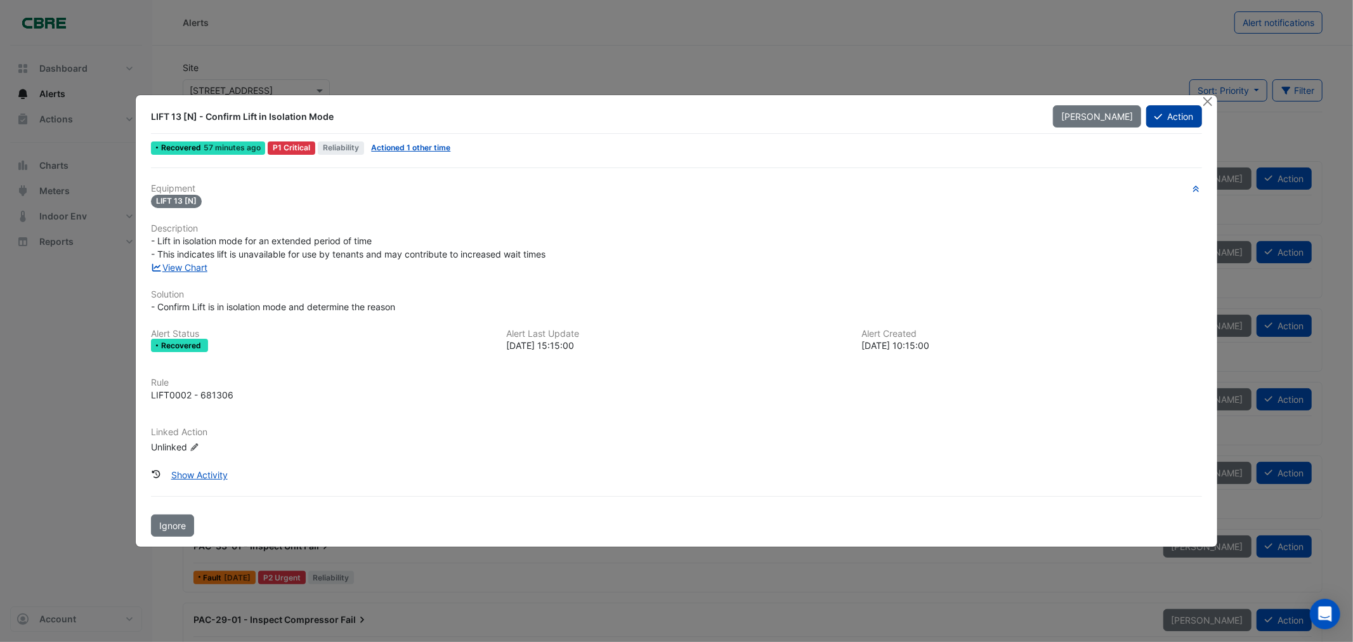
click at [1177, 116] on button "Action" at bounding box center [1173, 116] width 55 height 22
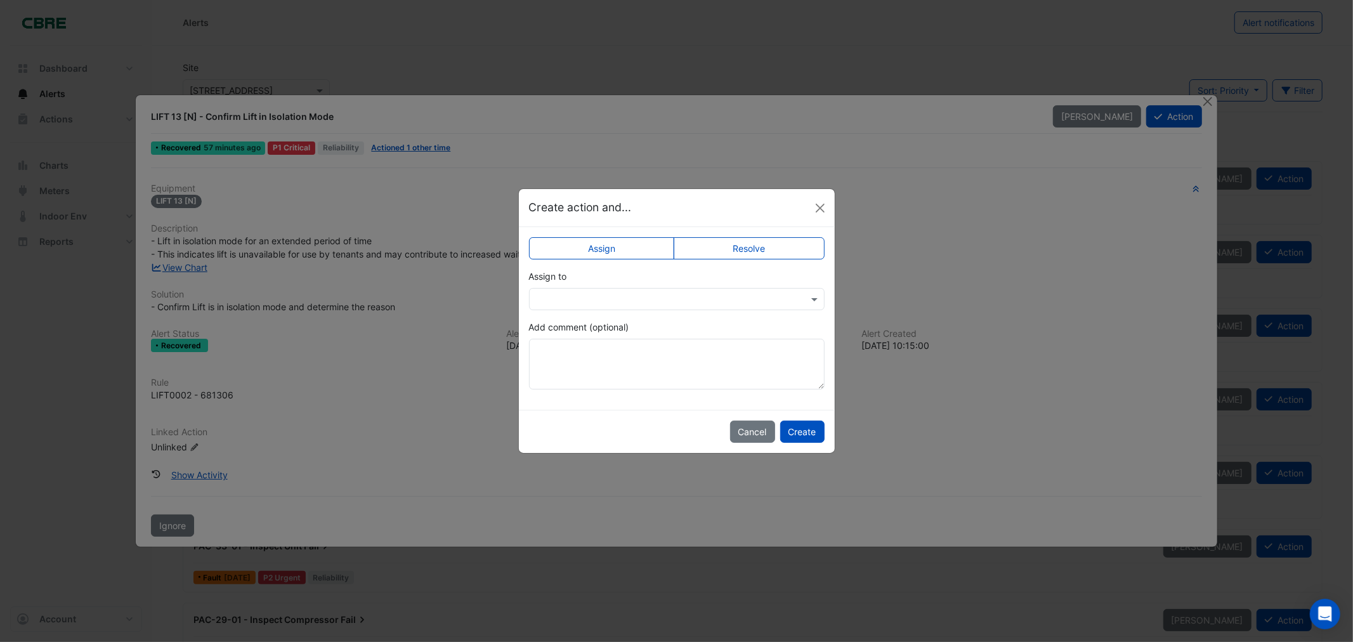
click at [742, 243] on label "Resolve" at bounding box center [748, 248] width 151 height 22
click at [629, 372] on textarea "Add comment (optional)" at bounding box center [677, 364] width 296 height 51
type textarea "**********"
click at [810, 432] on button "Create" at bounding box center [802, 431] width 44 height 22
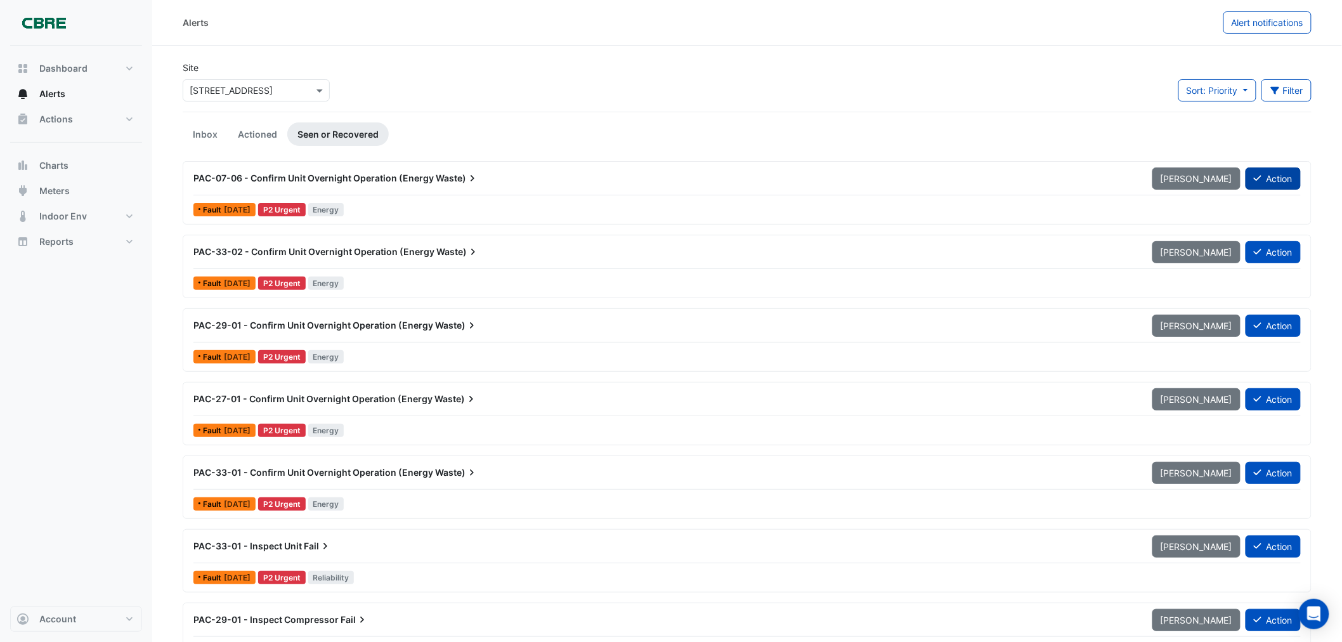
click at [1281, 176] on button "Action" at bounding box center [1272, 178] width 55 height 22
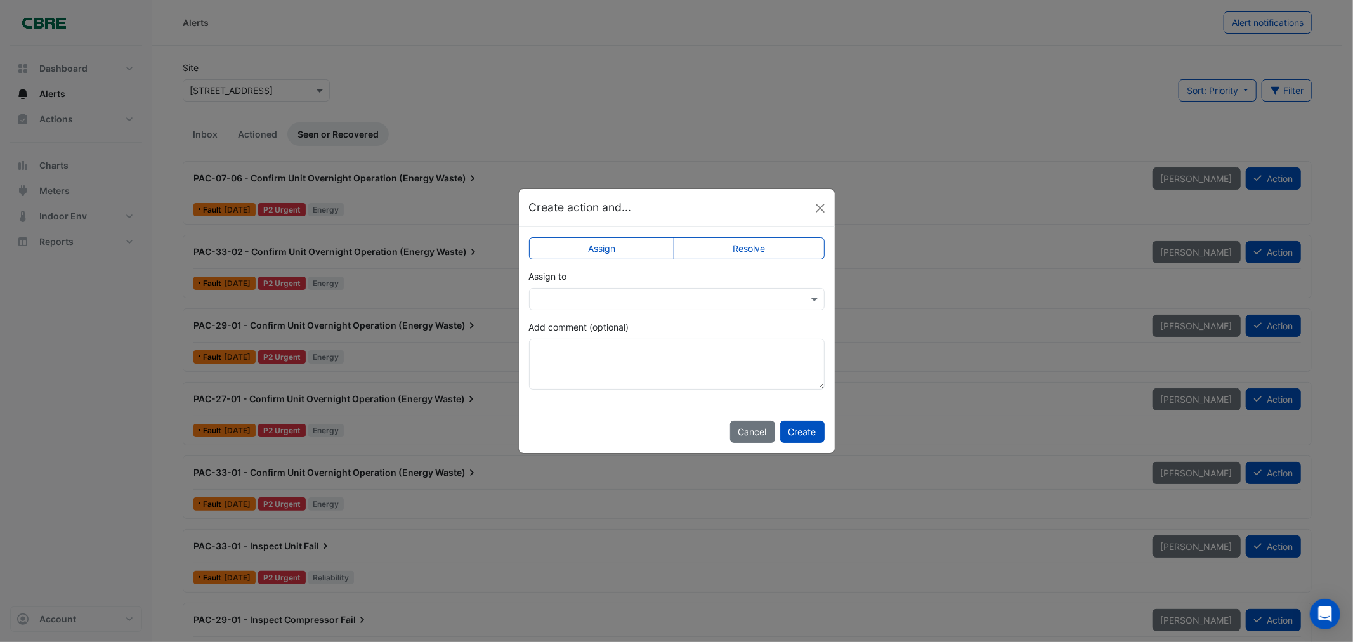
click at [771, 237] on label "Resolve" at bounding box center [748, 248] width 151 height 22
click at [820, 204] on button "Close" at bounding box center [819, 207] width 19 height 19
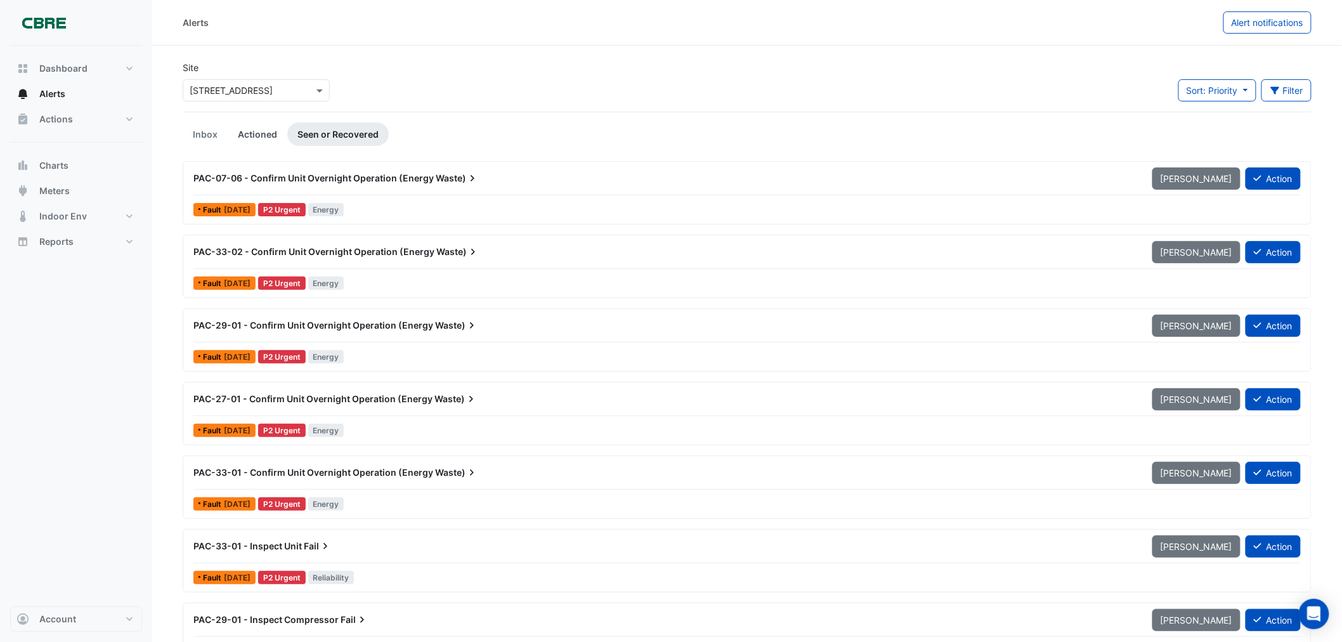
click at [264, 134] on link "Actioned" at bounding box center [258, 133] width 60 height 23
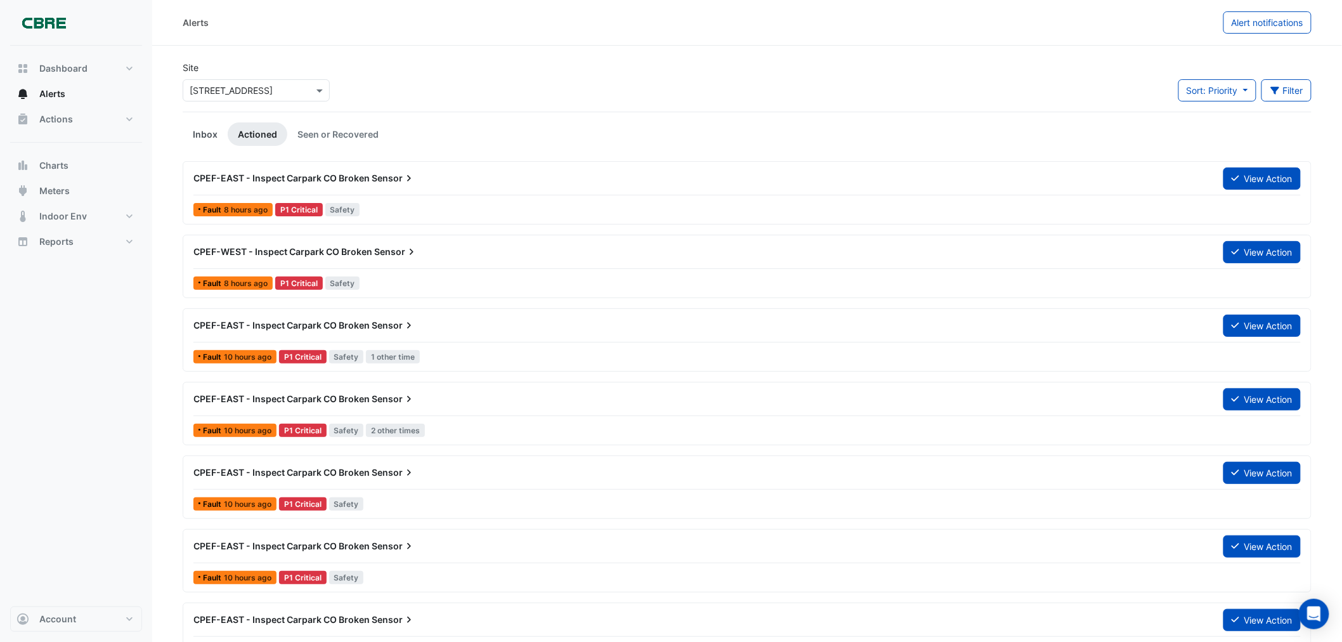
click at [206, 131] on link "Inbox" at bounding box center [205, 133] width 45 height 23
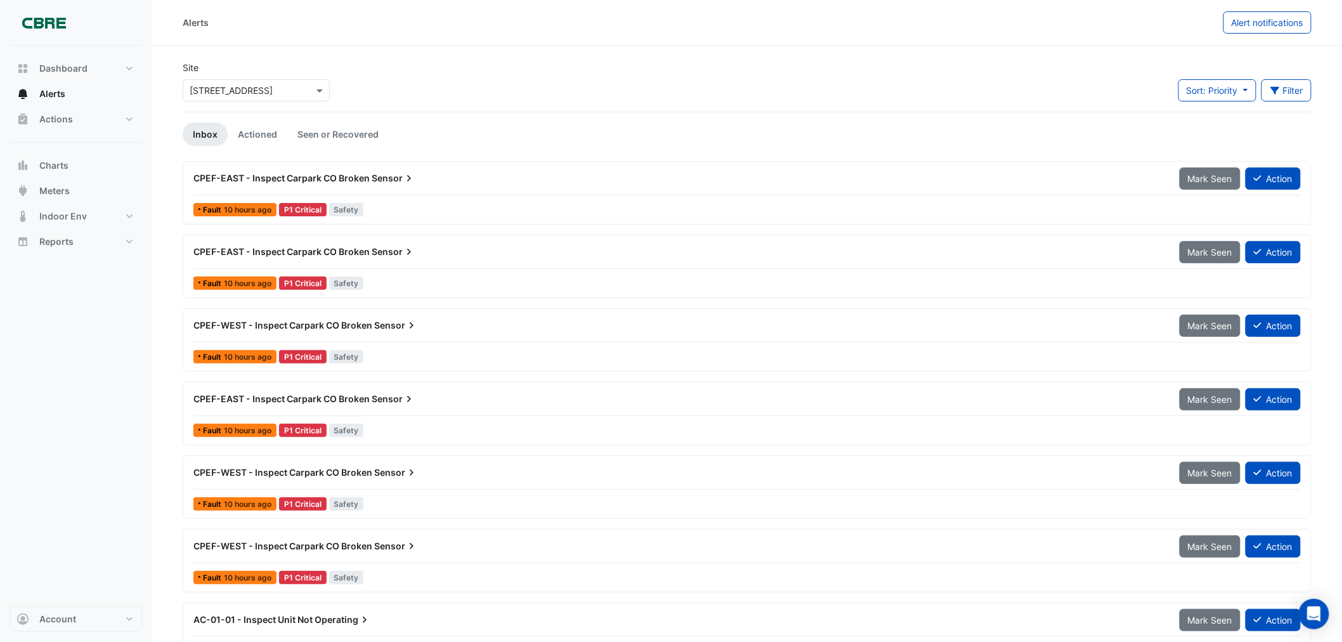
click at [454, 175] on div "CPEF-EAST - Inspect Carpark CO Broken Sensor" at bounding box center [678, 178] width 971 height 13
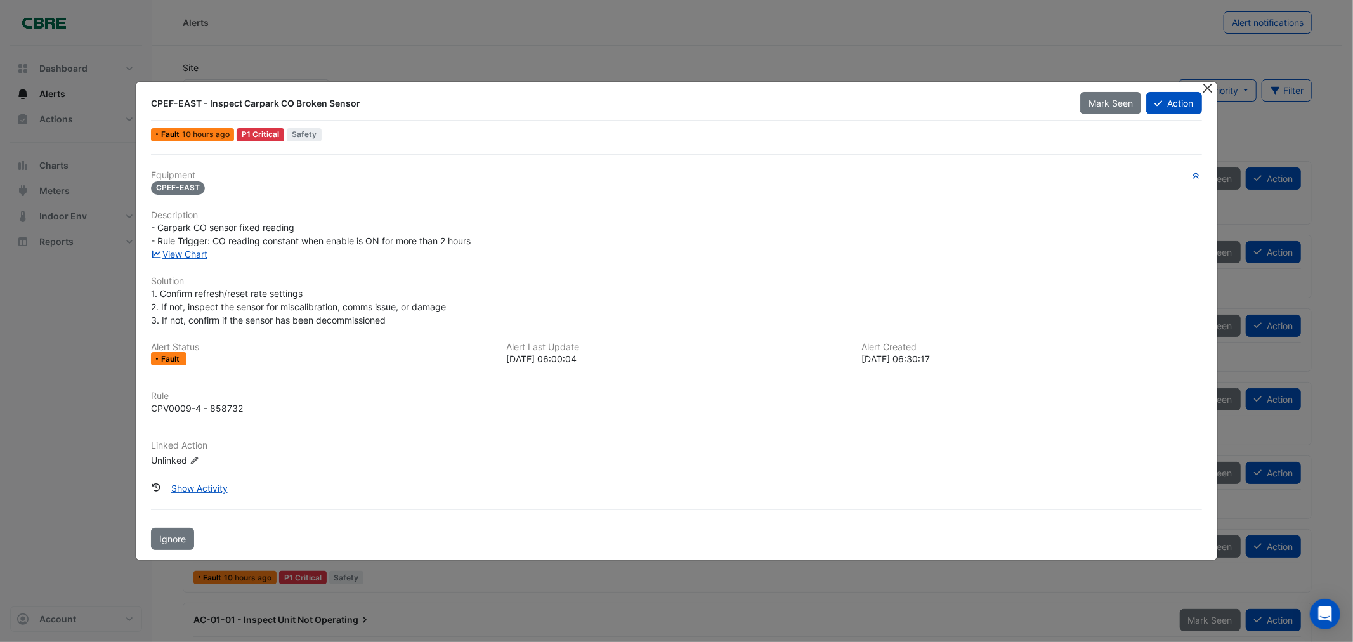
click at [1209, 90] on button "Close" at bounding box center [1207, 88] width 13 height 13
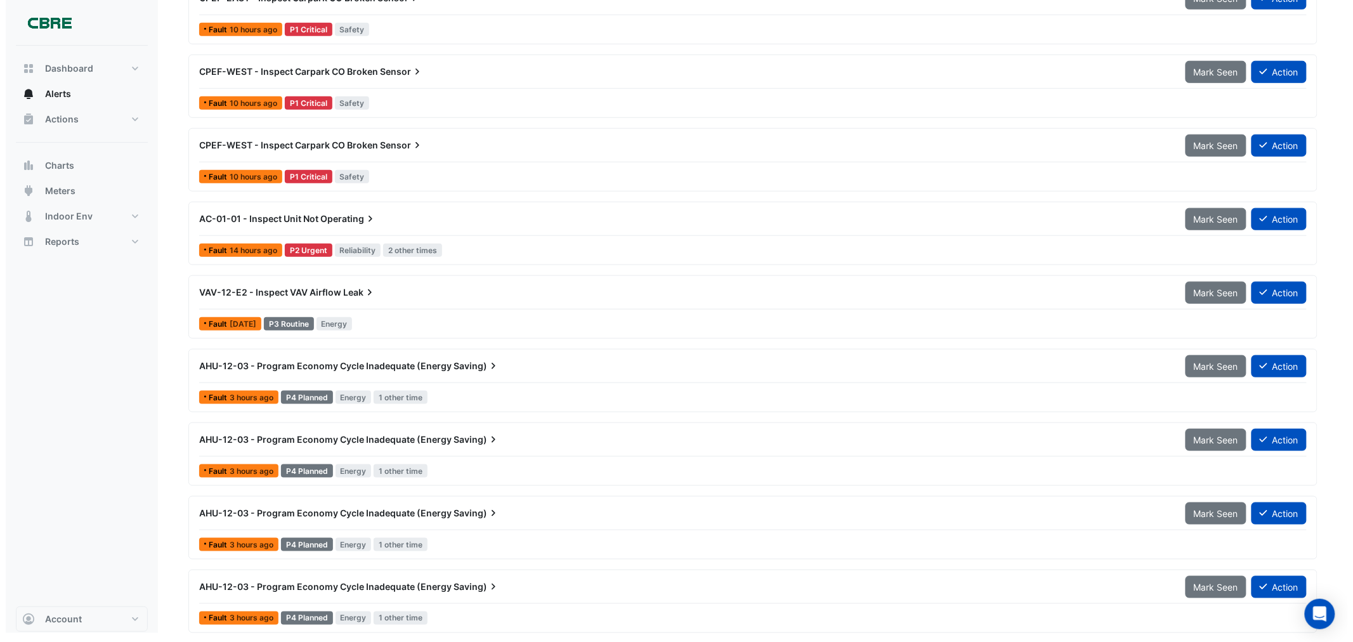
scroll to position [403, 0]
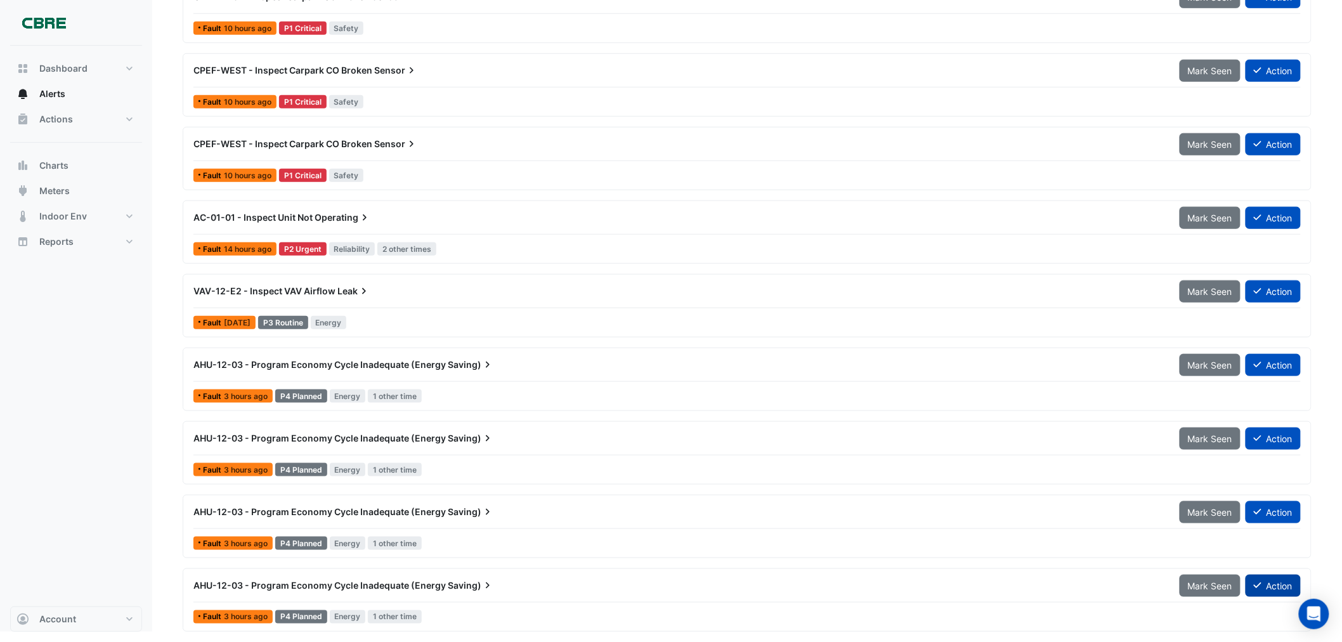
click at [1285, 582] on button "Action" at bounding box center [1272, 586] width 55 height 22
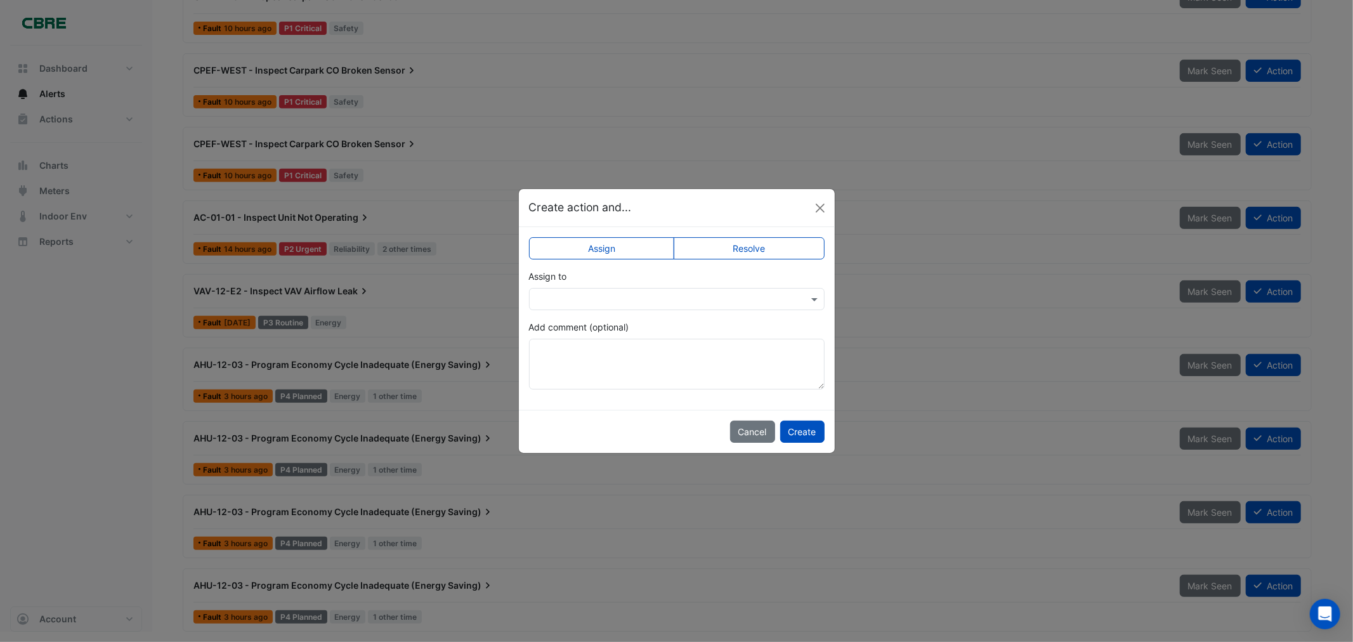
click at [753, 240] on label "Resolve" at bounding box center [748, 248] width 151 height 22
click at [796, 432] on button "Create" at bounding box center [802, 431] width 44 height 22
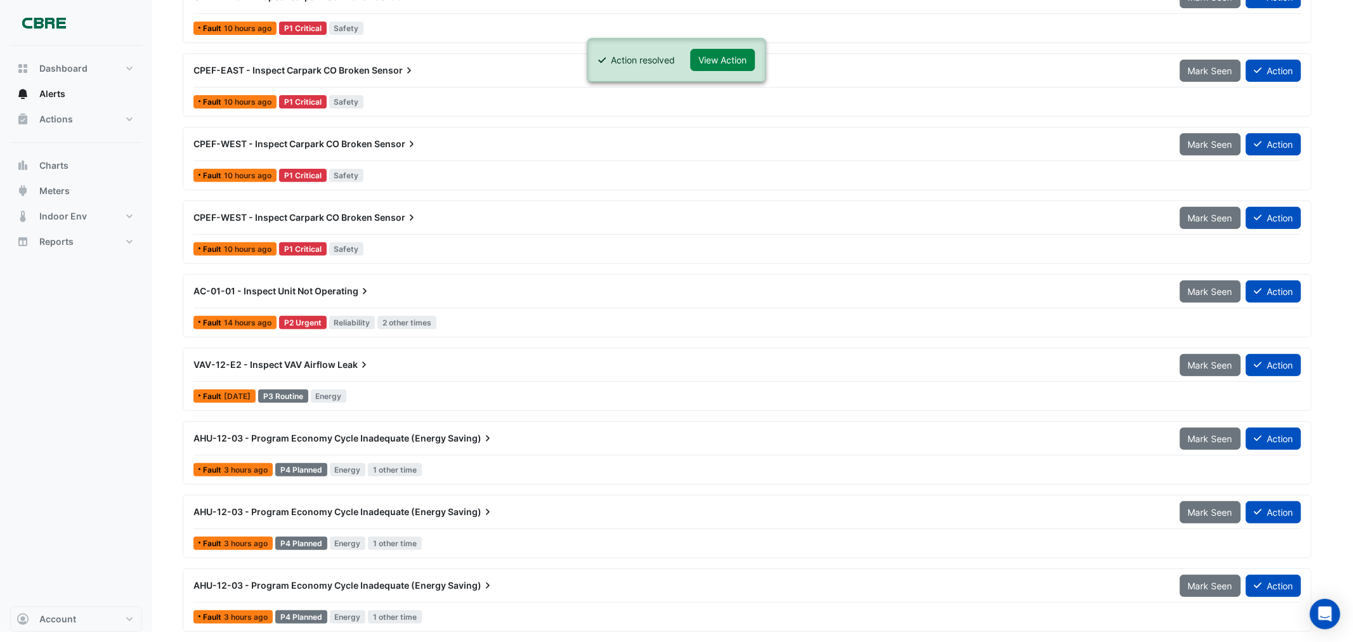
scroll to position [330, 0]
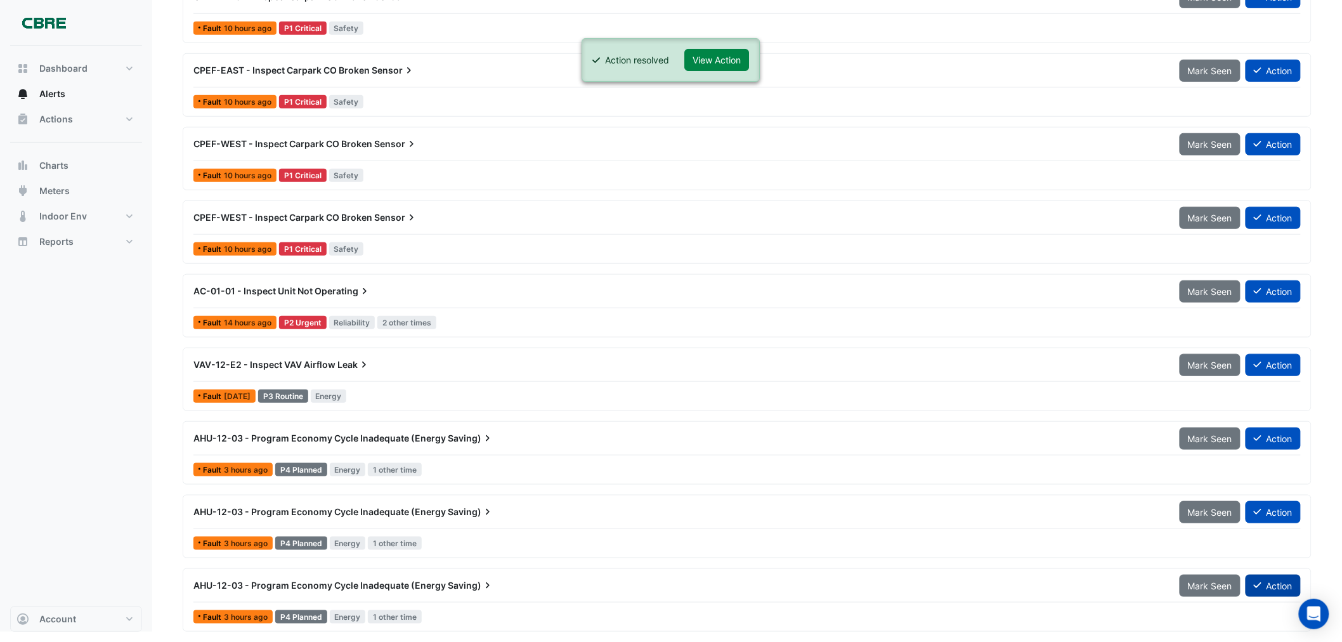
click at [1279, 582] on button "Action" at bounding box center [1272, 586] width 55 height 22
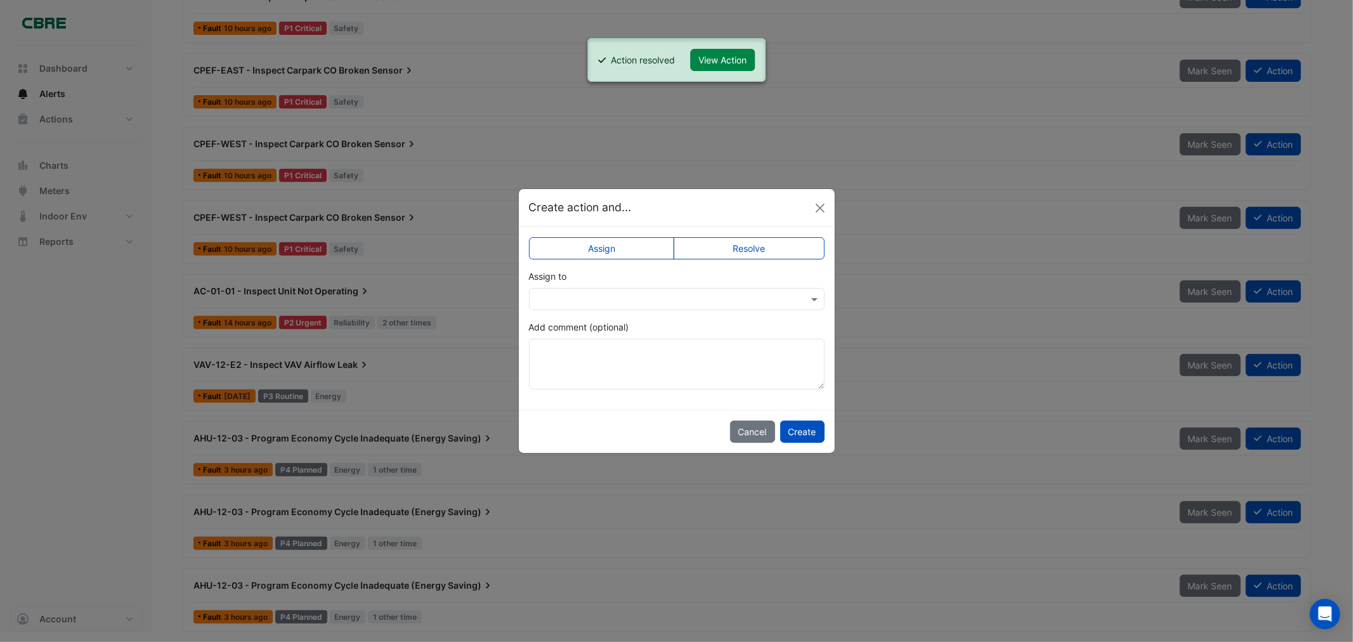
click at [746, 237] on label "Resolve" at bounding box center [748, 248] width 151 height 22
click at [795, 434] on button "Create" at bounding box center [802, 431] width 44 height 22
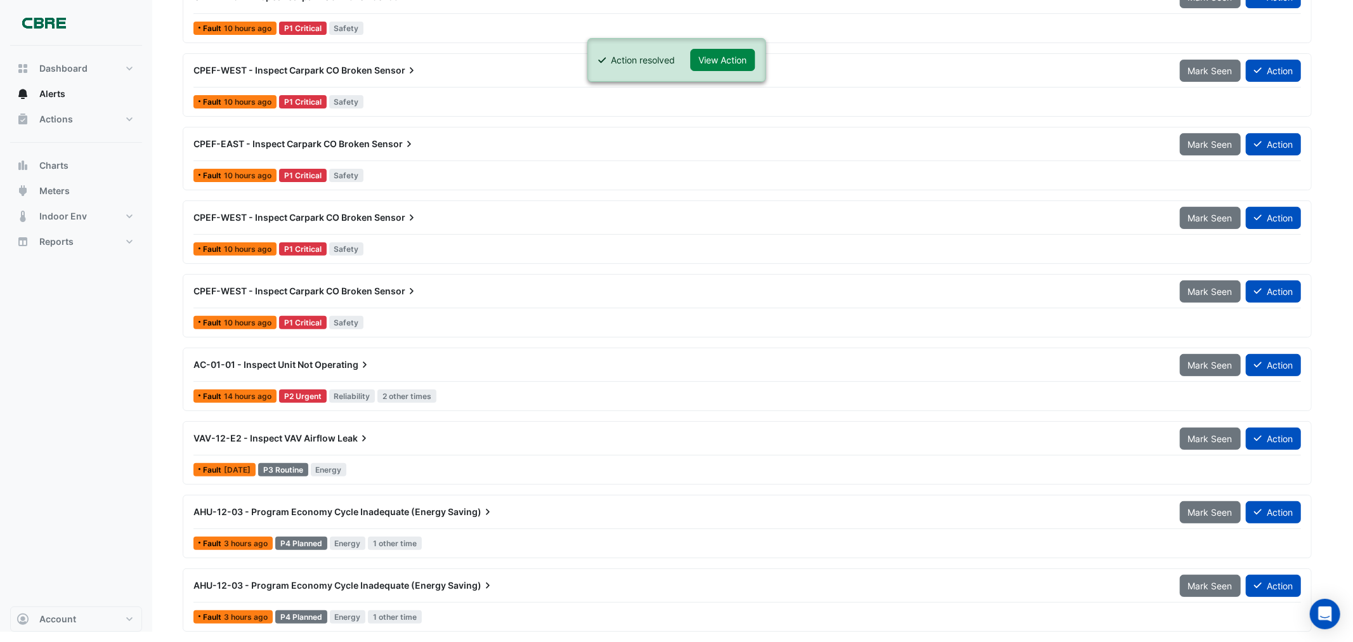
scroll to position [256, 0]
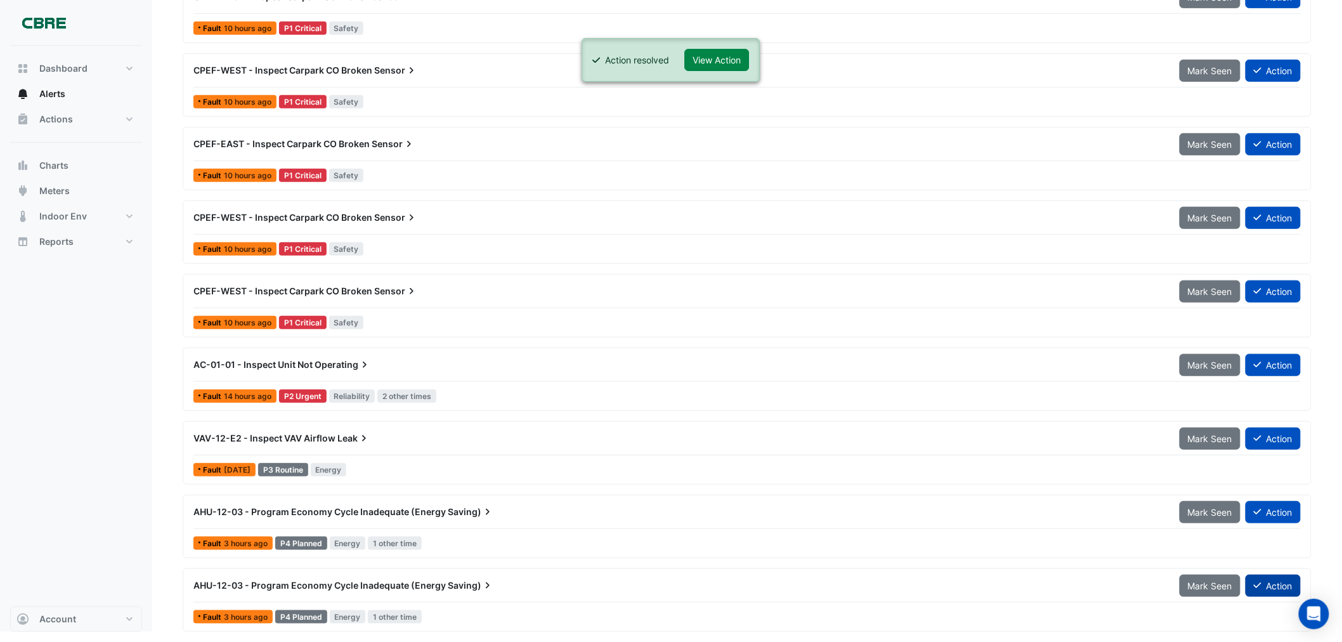
click at [1278, 578] on button "Action" at bounding box center [1272, 586] width 55 height 22
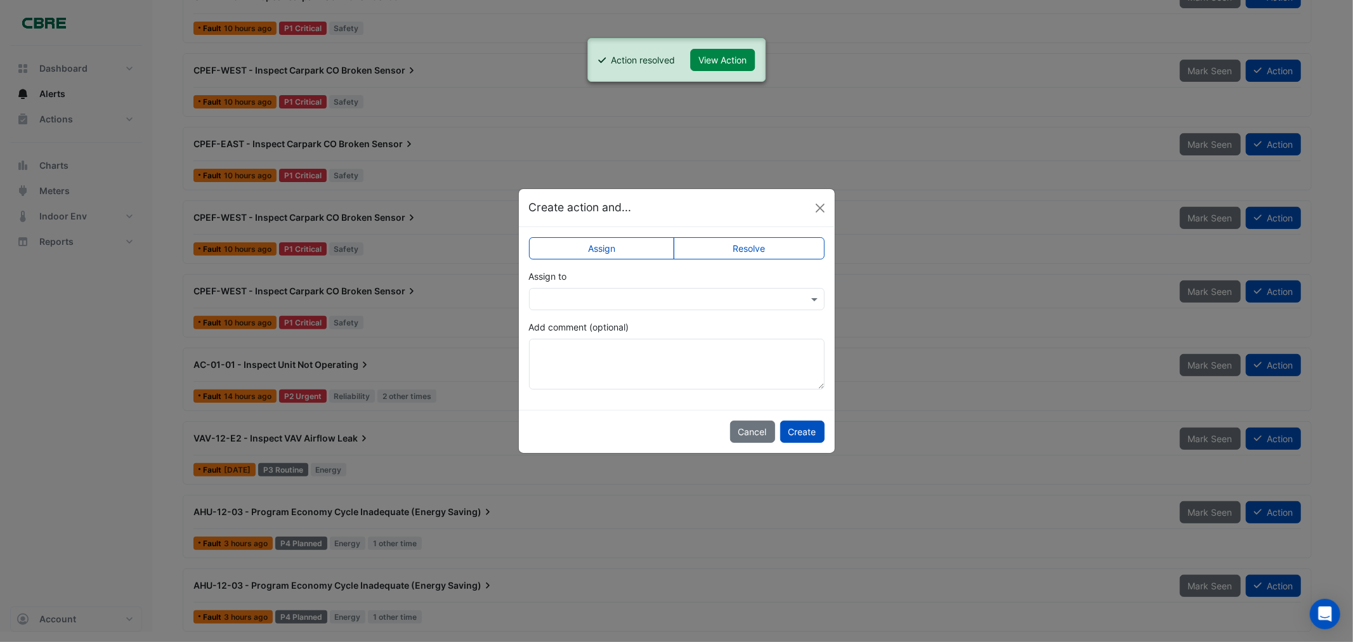
click at [741, 237] on label "Resolve" at bounding box center [748, 248] width 151 height 22
click at [802, 434] on button "Create" at bounding box center [802, 431] width 44 height 22
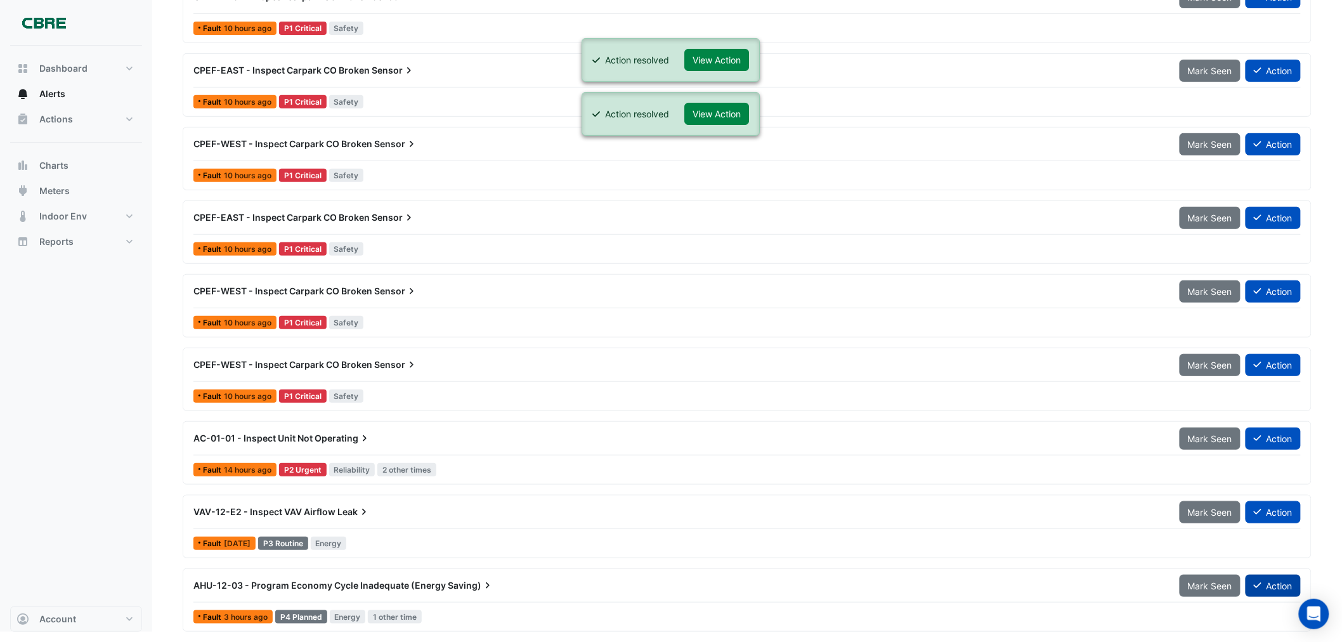
click at [1275, 588] on button "Action" at bounding box center [1272, 586] width 55 height 22
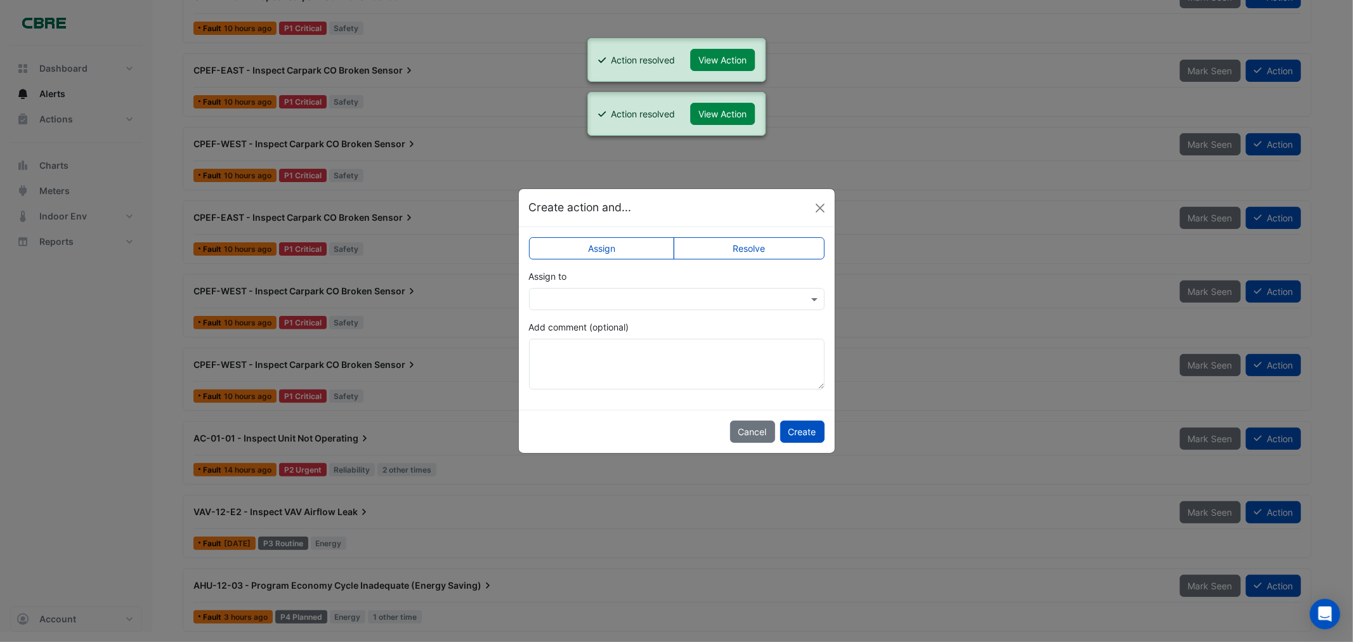
click at [710, 250] on label "Resolve" at bounding box center [748, 248] width 151 height 22
click at [804, 435] on button "Create" at bounding box center [802, 431] width 44 height 22
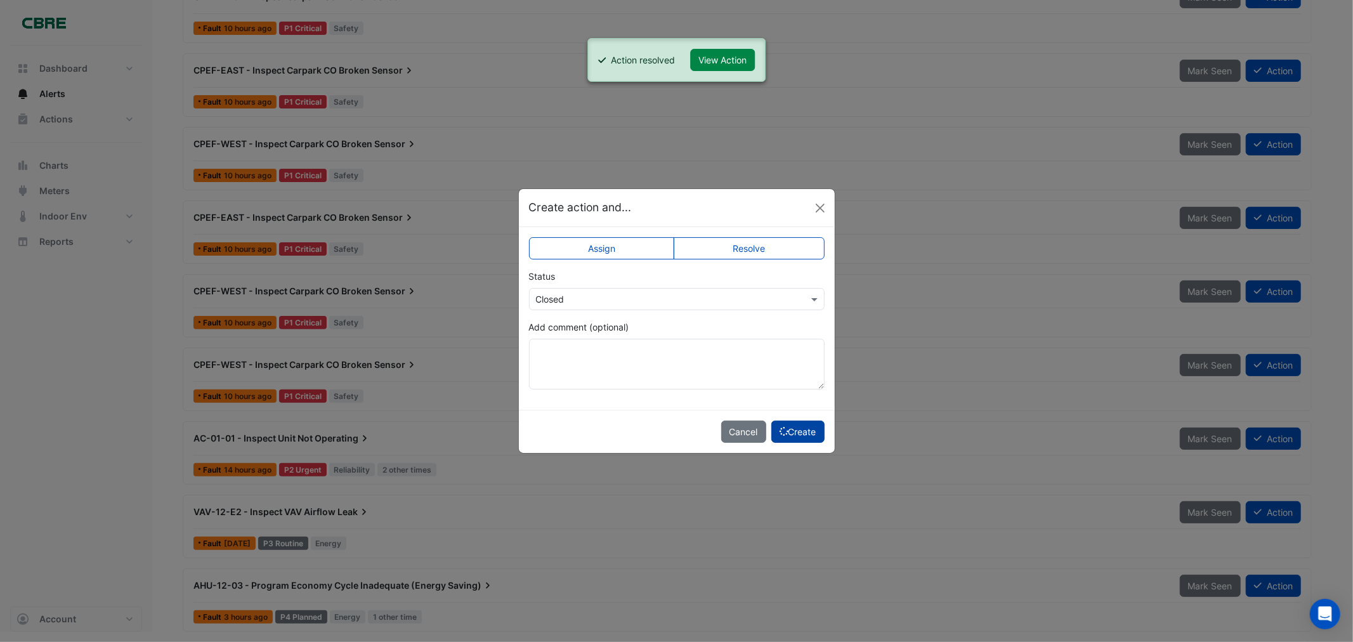
scroll to position [108, 0]
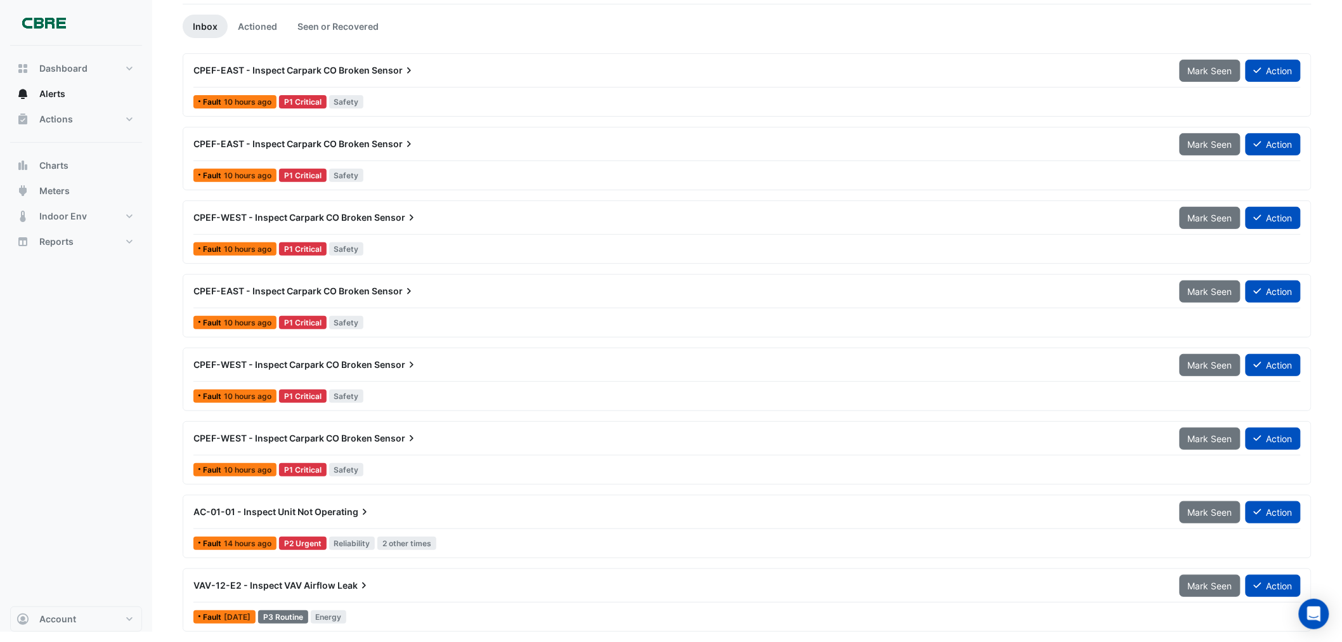
click at [444, 514] on div "AC-01-01 - Inspect Unit Not Operating" at bounding box center [678, 511] width 971 height 13
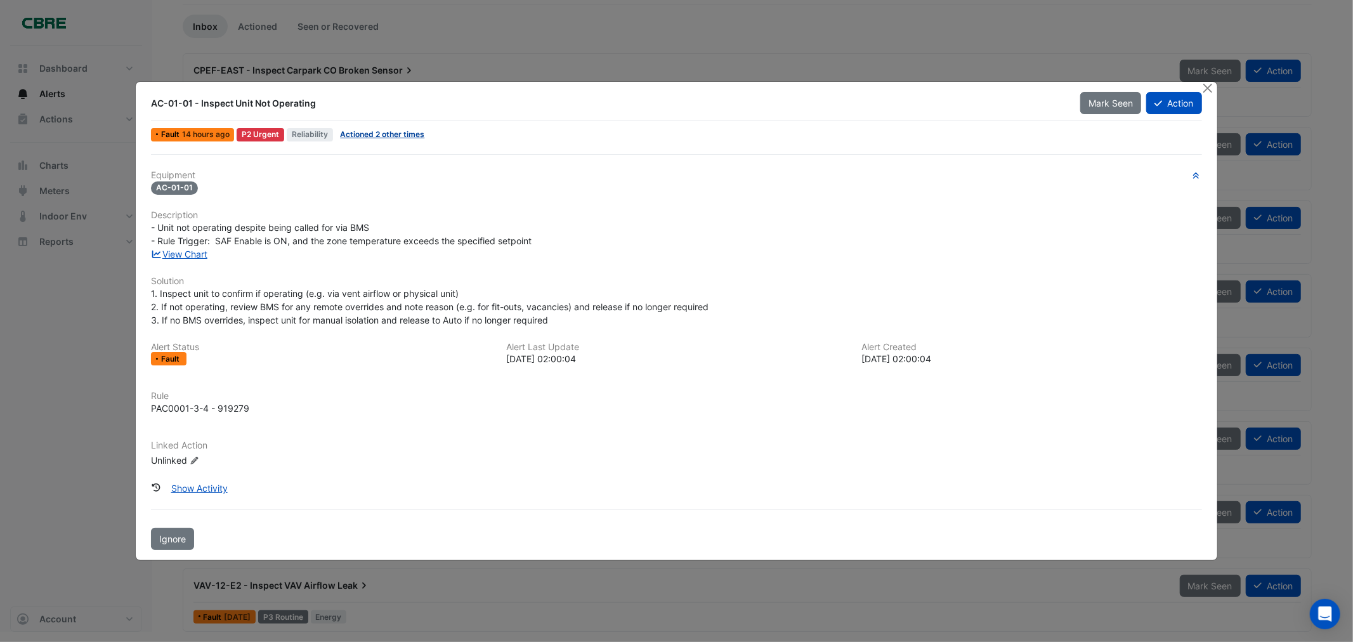
click at [377, 132] on link "Actioned 2 other times" at bounding box center [382, 134] width 84 height 10
click at [1168, 105] on button "Action" at bounding box center [1173, 103] width 55 height 22
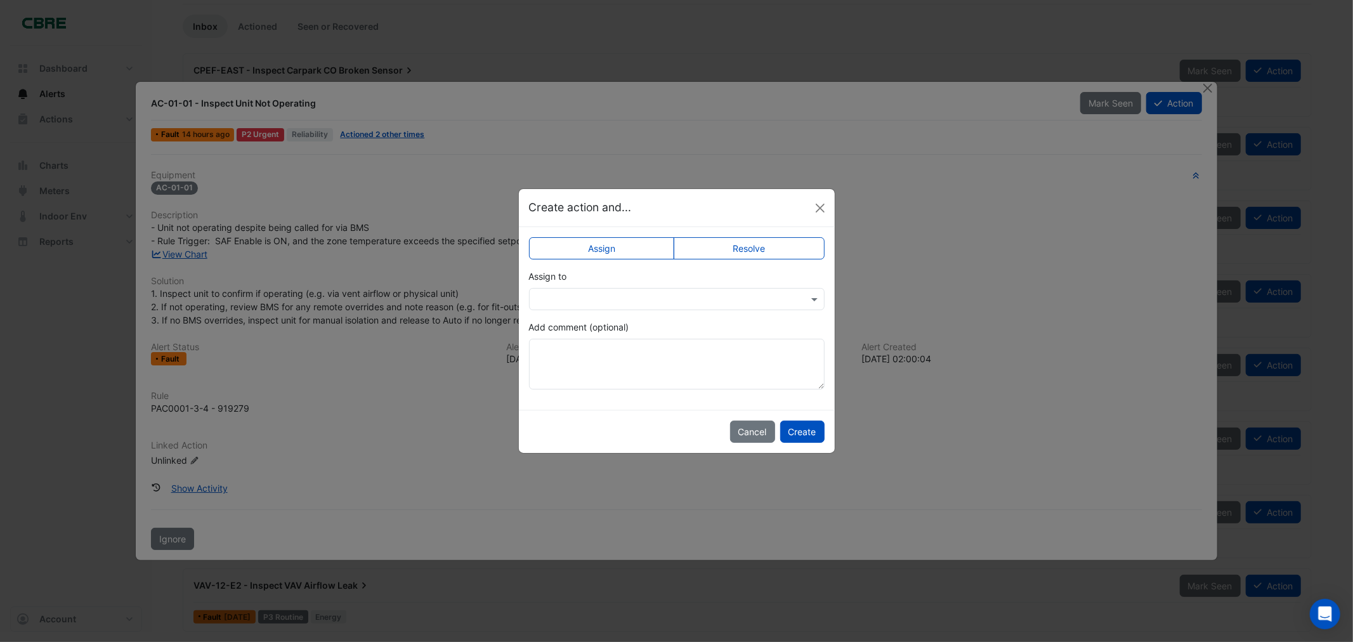
click at [583, 293] on input "text" at bounding box center [664, 299] width 256 height 13
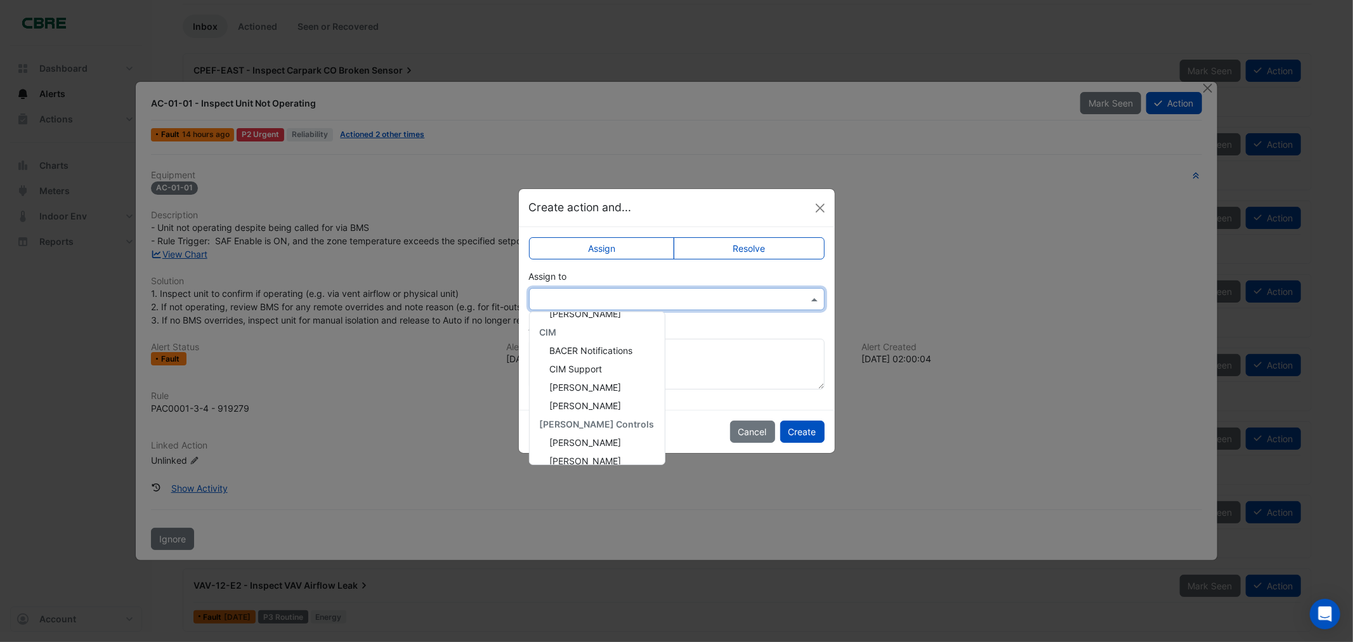
scroll to position [151, 0]
click at [597, 354] on span "CIM Support" at bounding box center [576, 359] width 53 height 11
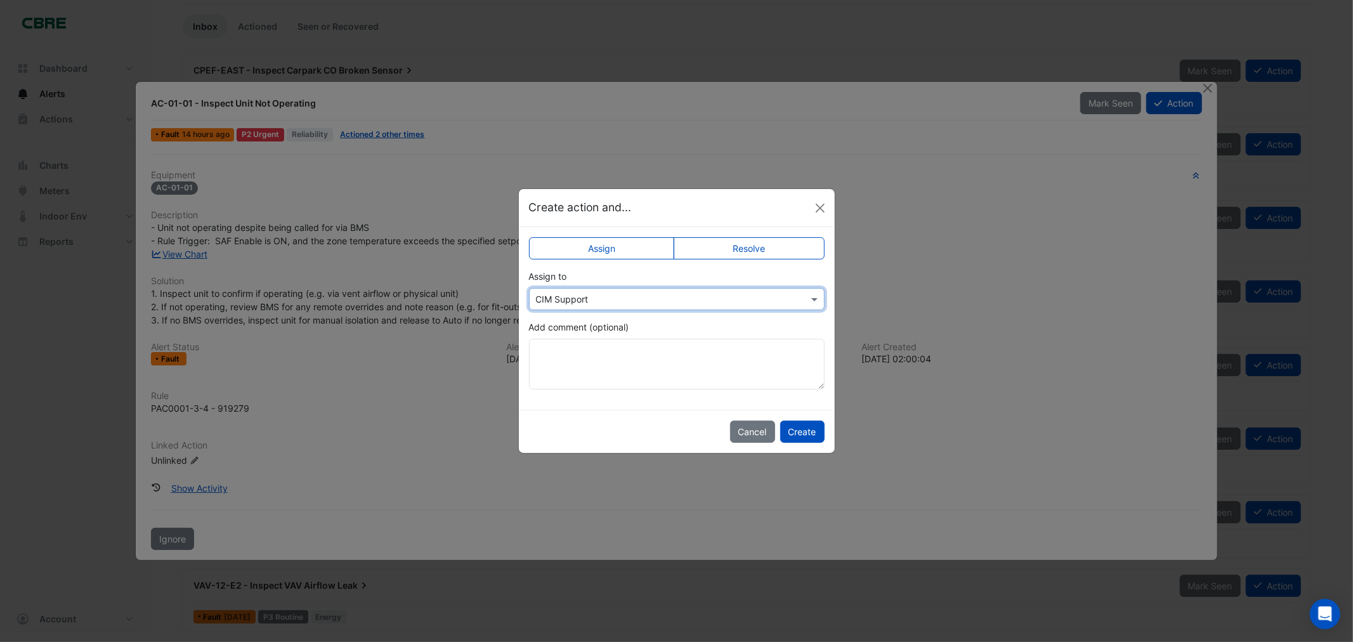
click at [633, 293] on input "text" at bounding box center [664, 299] width 256 height 13
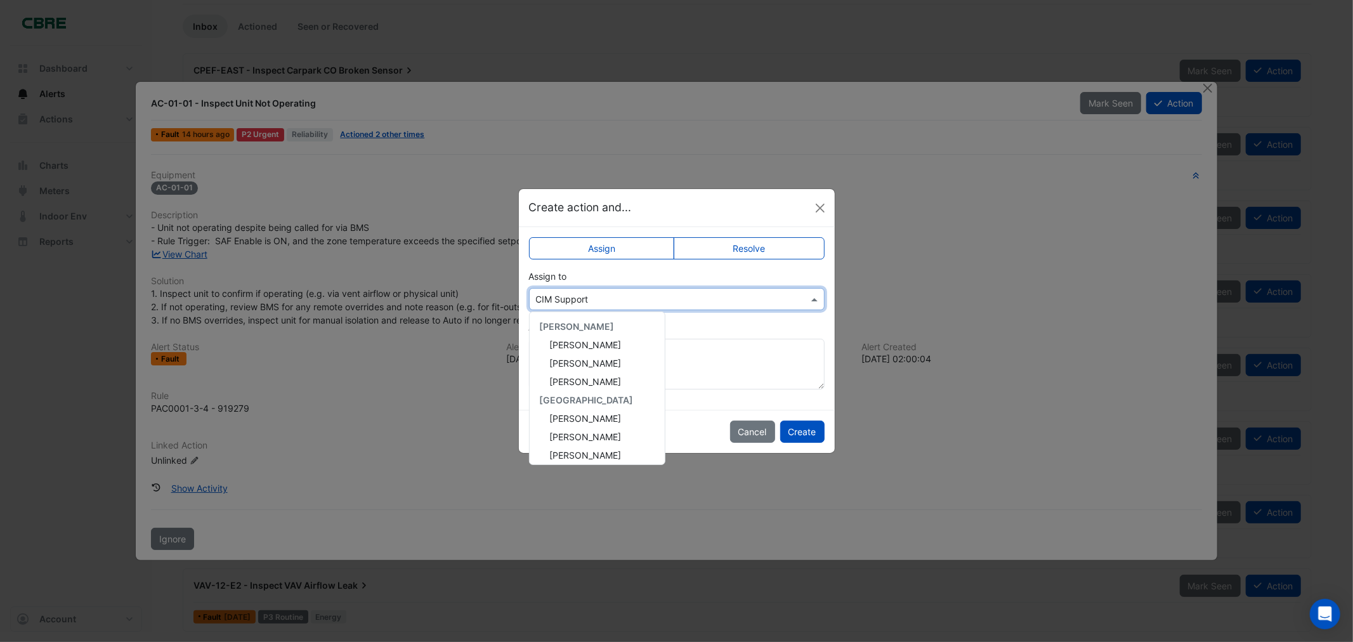
scroll to position [152, 0]
click at [441, 396] on ngb-modal-window "Create action and... Assign Resolve Assign to × CIM Support AG Coombs Brendan S…" at bounding box center [676, 321] width 1353 height 642
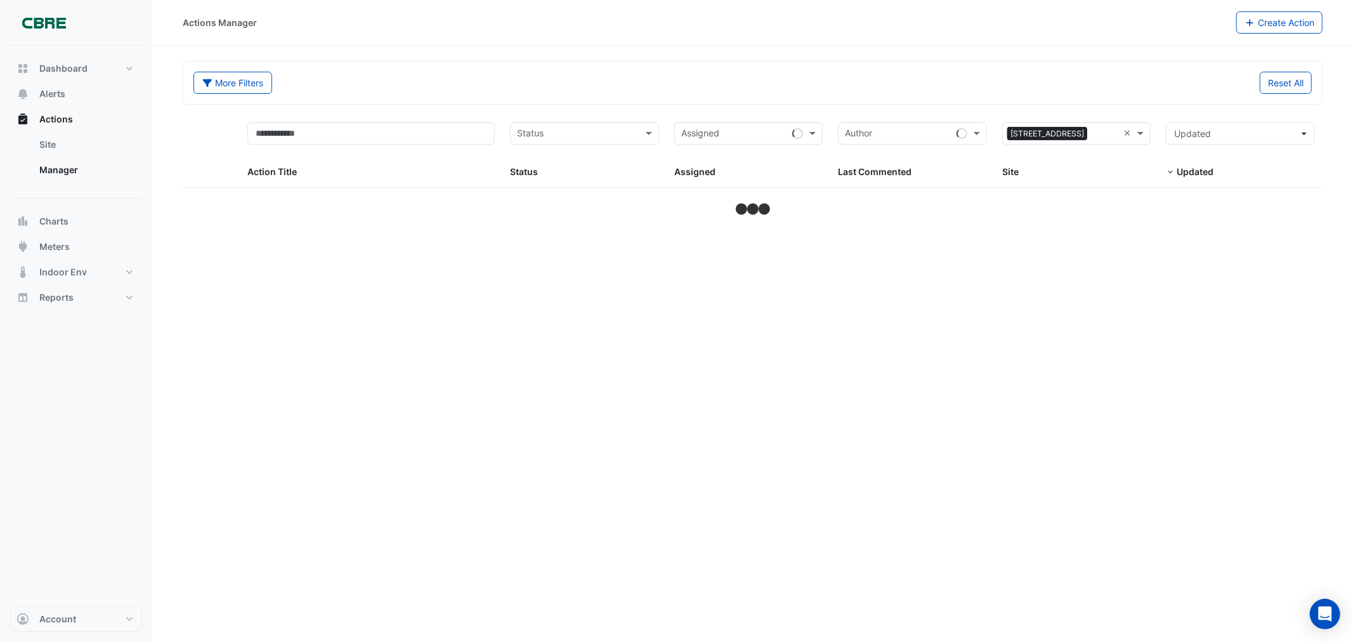
select select "***"
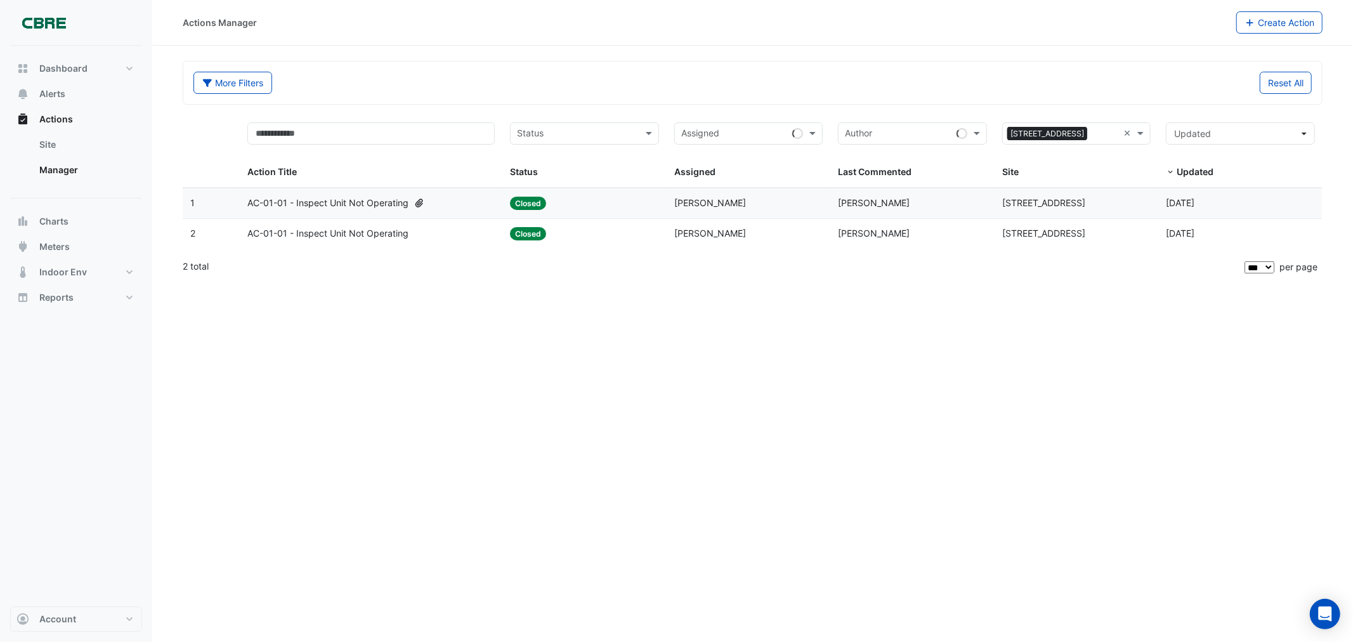
click at [356, 202] on span "AC-01-01 - Inspect Unit Not Operating" at bounding box center [327, 203] width 161 height 15
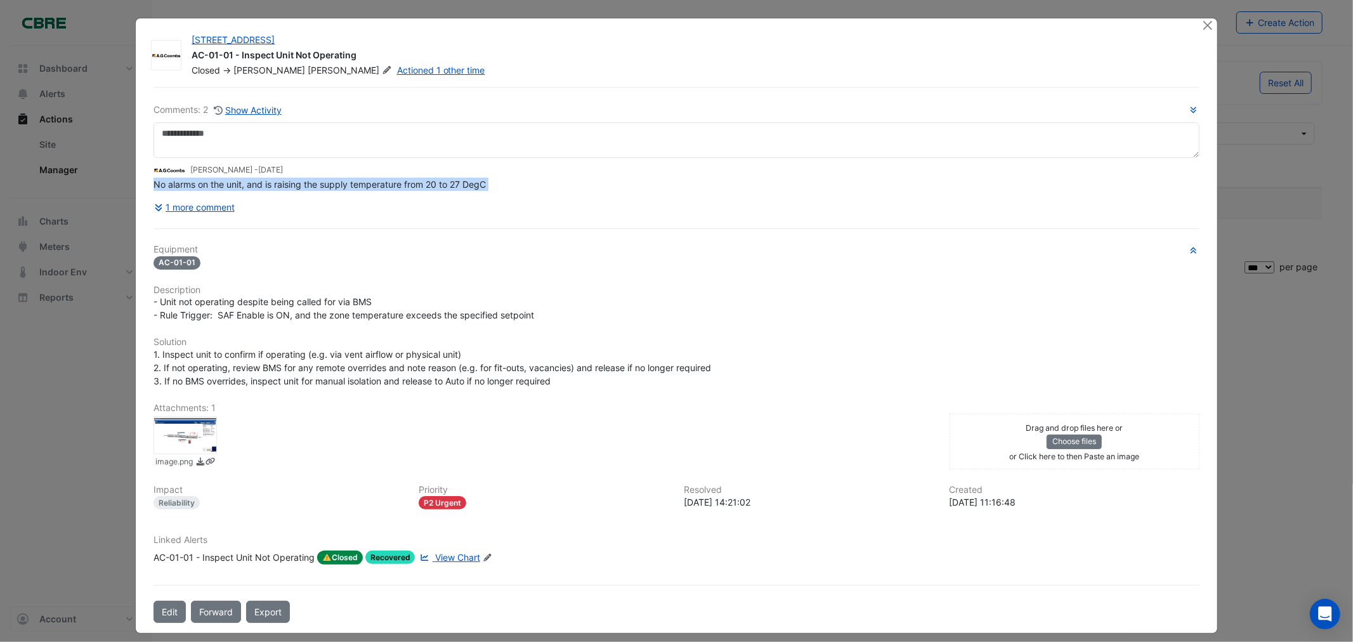
drag, startPoint x: 377, startPoint y: 202, endPoint x: 637, endPoint y: 211, distance: 260.8
click at [611, 211] on div "Comments: 2 Show Activity [PERSON_NAME] - [DATE] No alarms on the unit, and is …" at bounding box center [675, 160] width 1045 height 115
click at [198, 205] on button "1 more comment" at bounding box center [194, 207] width 82 height 22
click at [154, 204] on icon at bounding box center [159, 207] width 11 height 9
click at [193, 205] on button "1 more comment" at bounding box center [194, 207] width 82 height 22
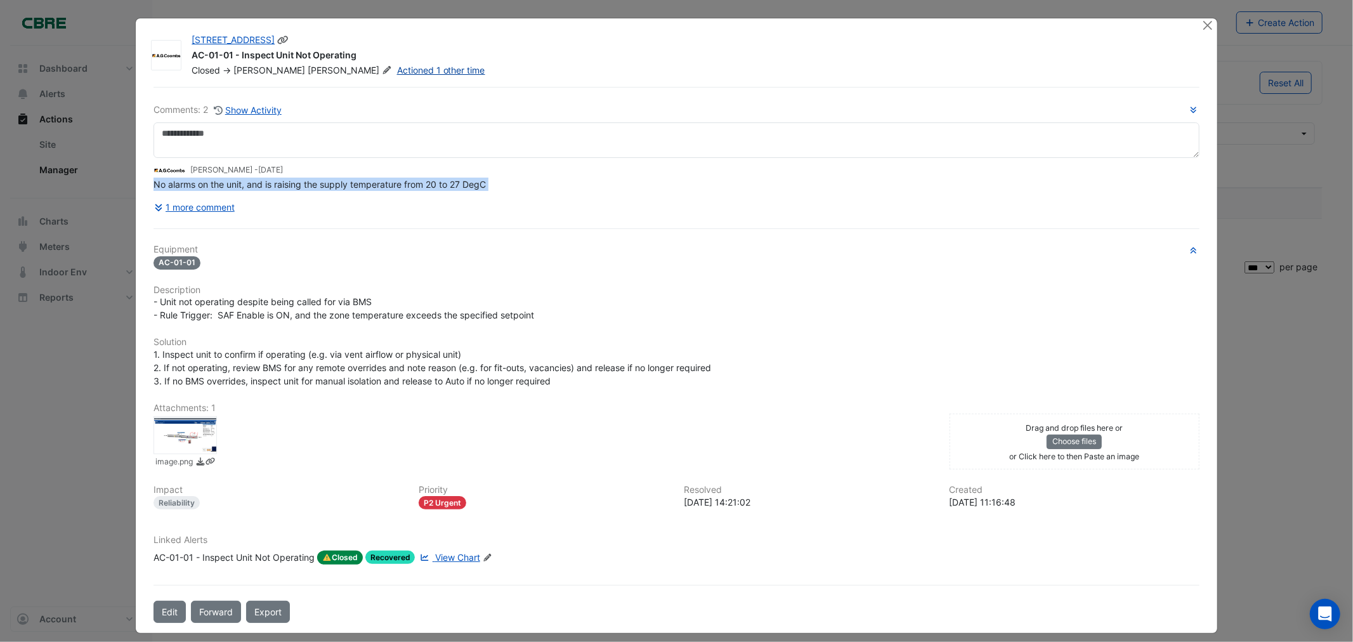
click at [397, 66] on link "Actioned 1 other time" at bounding box center [441, 70] width 88 height 11
click at [1202, 27] on button "Close" at bounding box center [1207, 24] width 13 height 13
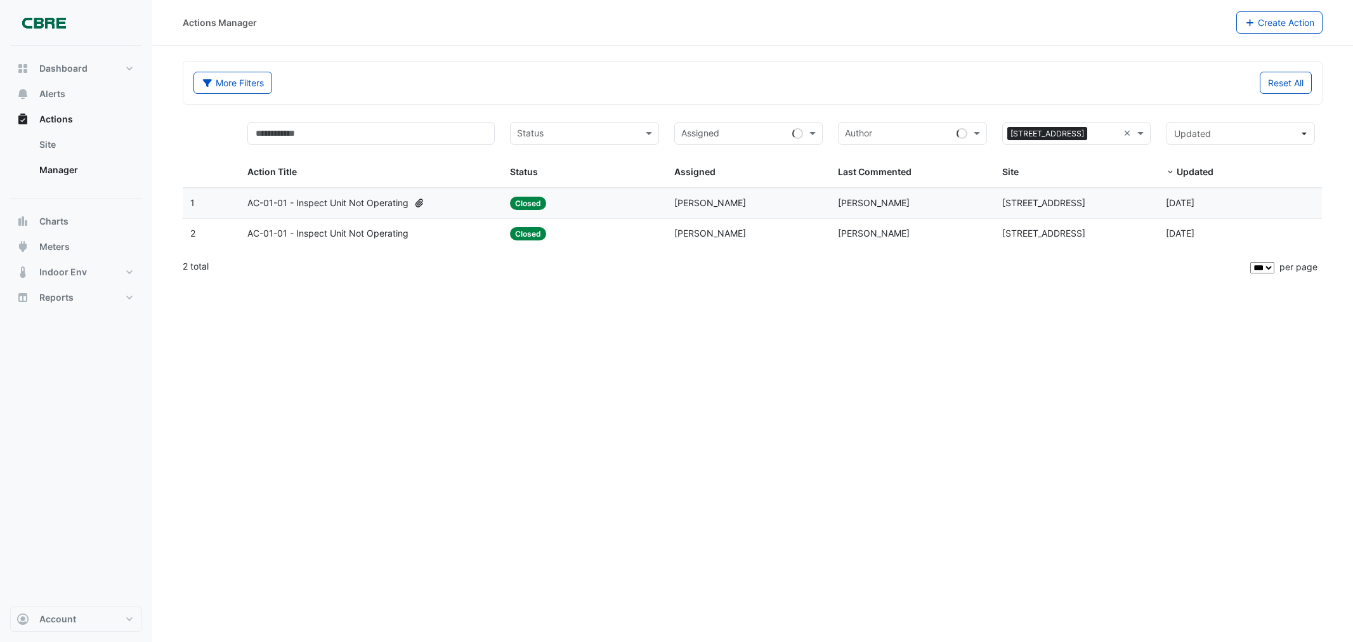
select select "***"
click at [360, 230] on span "AC-01-01 - Inspect Unit Not Operating" at bounding box center [327, 233] width 161 height 15
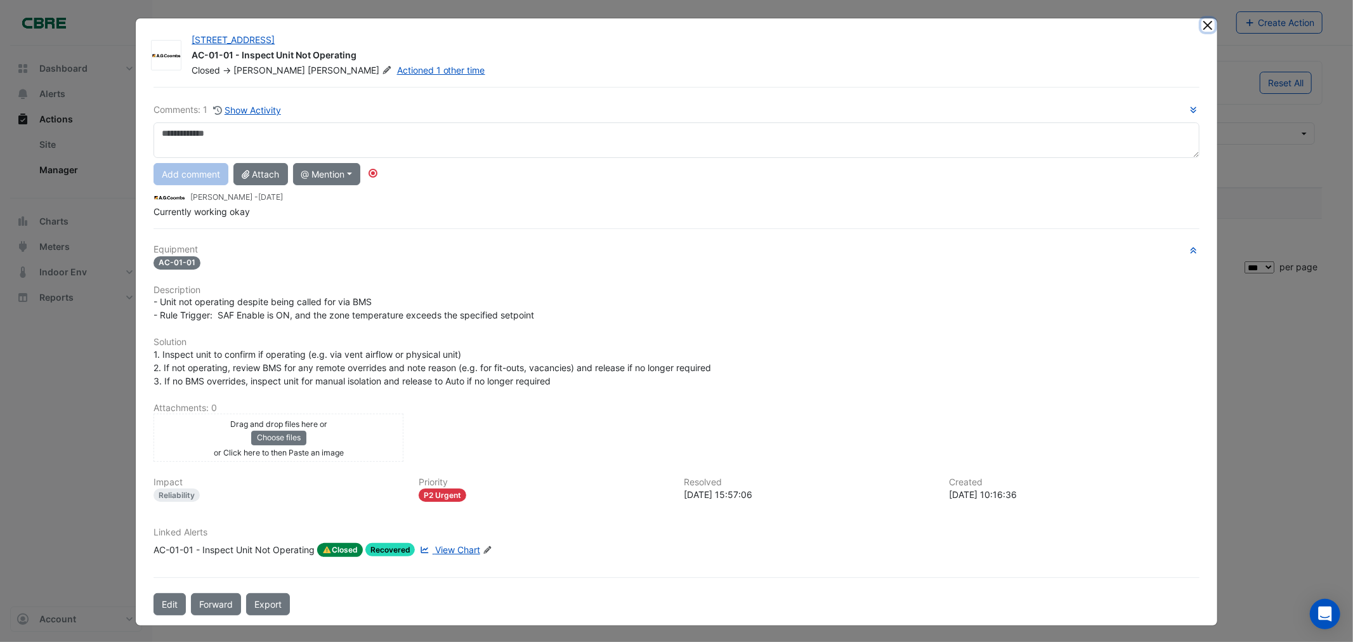
click at [1201, 23] on button "Close" at bounding box center [1207, 24] width 13 height 13
